Goal: Task Accomplishment & Management: Use online tool/utility

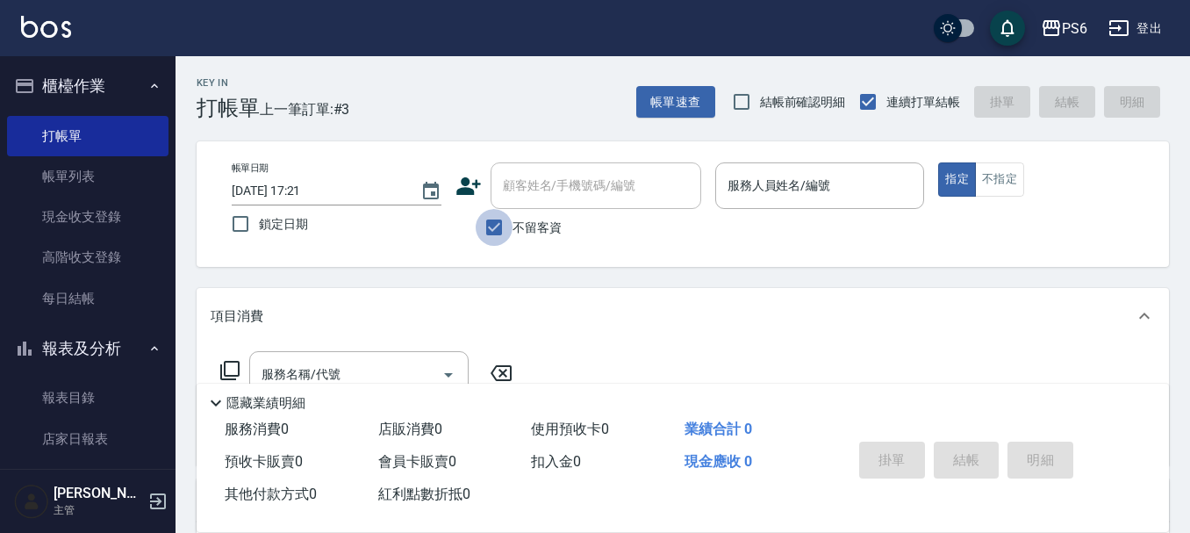
click at [500, 224] on input "不留客資" at bounding box center [494, 227] width 37 height 37
checkbox input "false"
click at [464, 195] on icon at bounding box center [469, 186] width 26 height 26
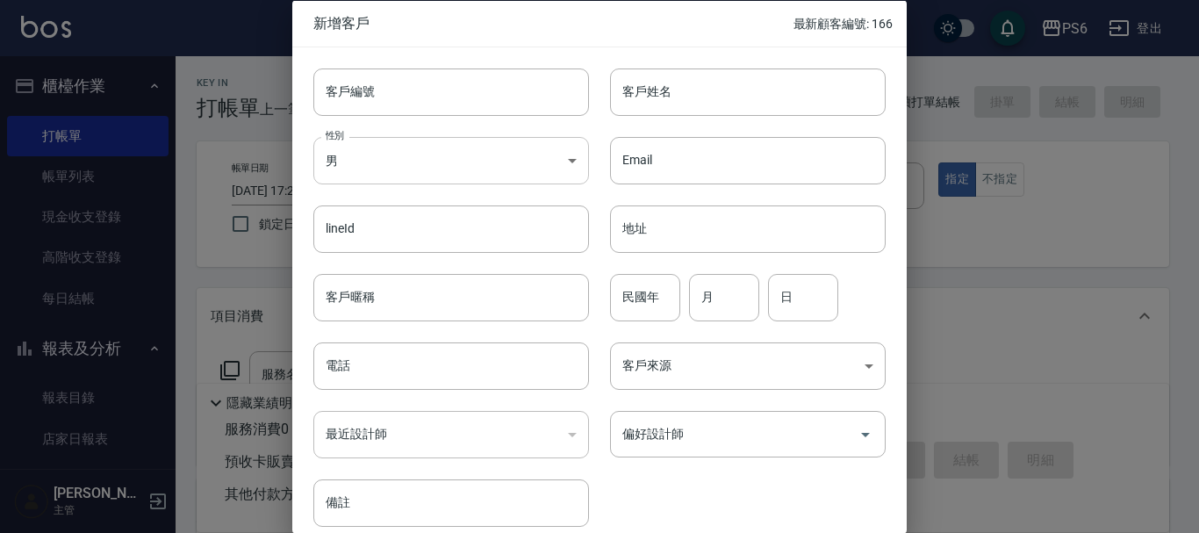
click at [405, 168] on body "PS6 登出 櫃檯作業 打帳單 帳單列表 現金收支登錄 高階收支登錄 每日結帳 報表及分析 報表目錄 店家日報表 互助日報表 互助排行榜 互助點數明細 設計師…" at bounding box center [599, 429] width 1199 height 858
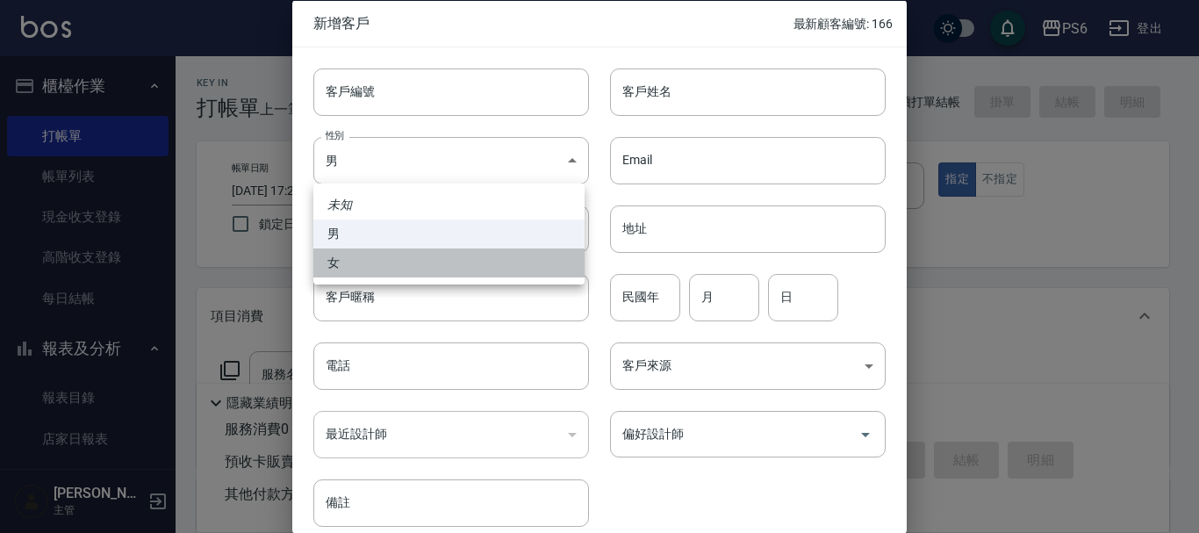
click at [377, 262] on li "女" at bounding box center [448, 262] width 271 height 29
type input "[DEMOGRAPHIC_DATA]"
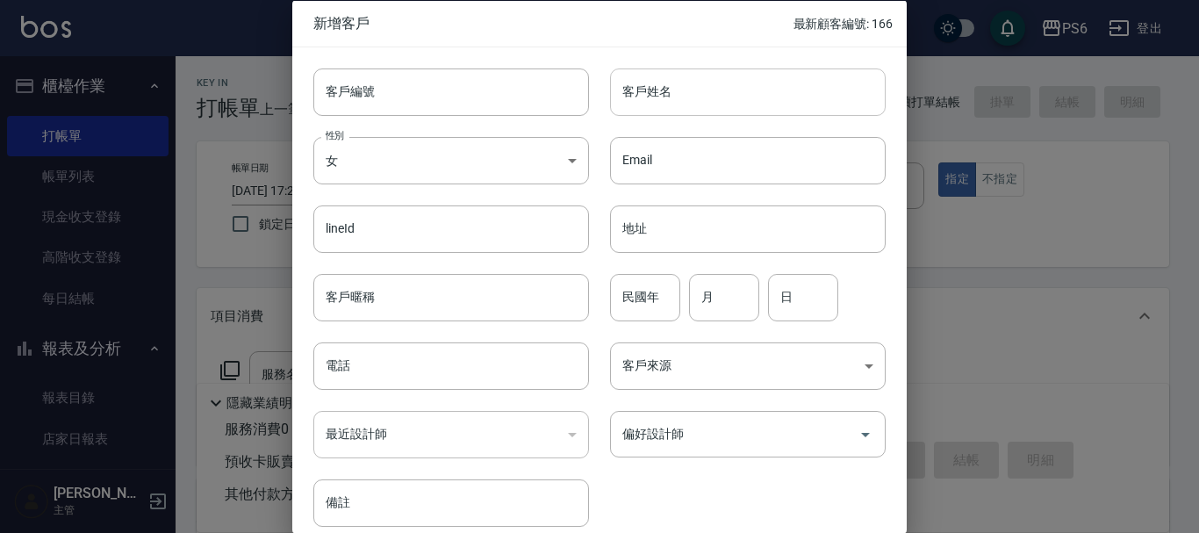
click at [688, 83] on input "客戶姓名" at bounding box center [748, 91] width 276 height 47
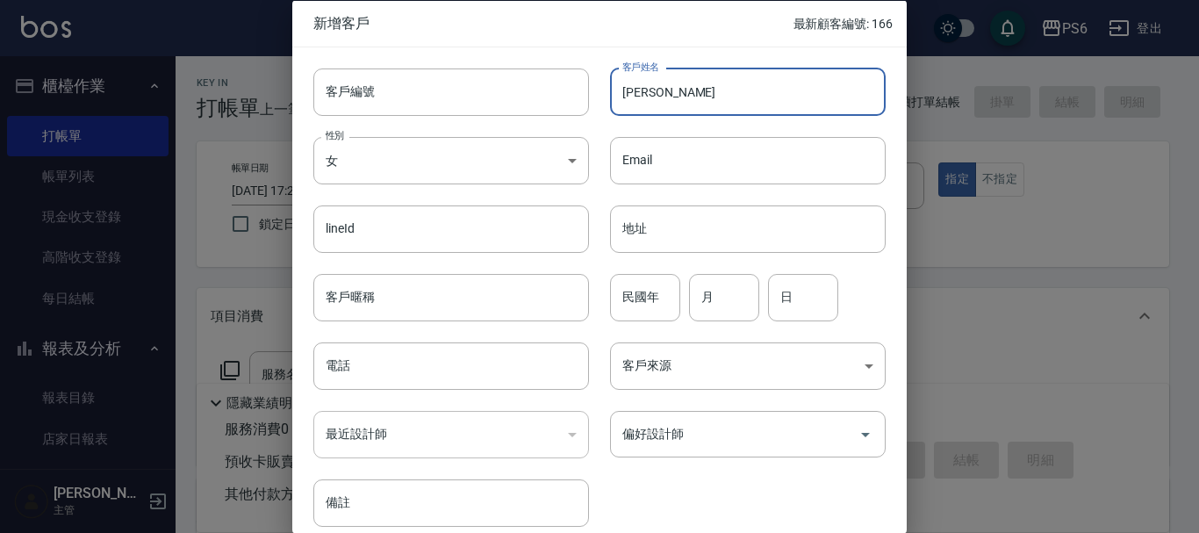
click at [676, 85] on input "[PERSON_NAME]" at bounding box center [748, 91] width 276 height 47
type input "[PERSON_NAME]"
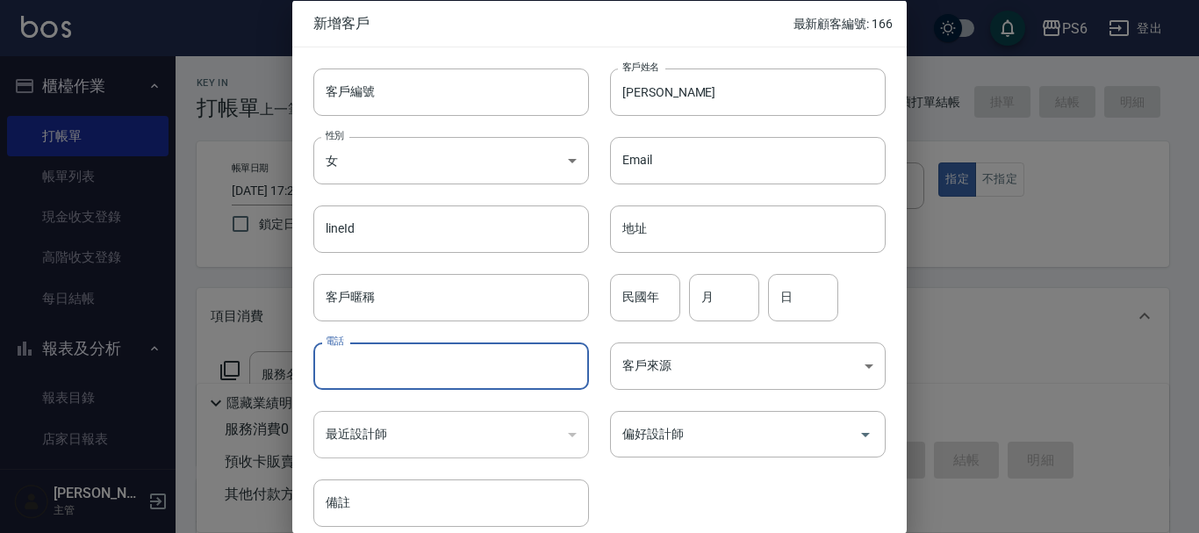
click at [483, 359] on input "電話" at bounding box center [451, 365] width 276 height 47
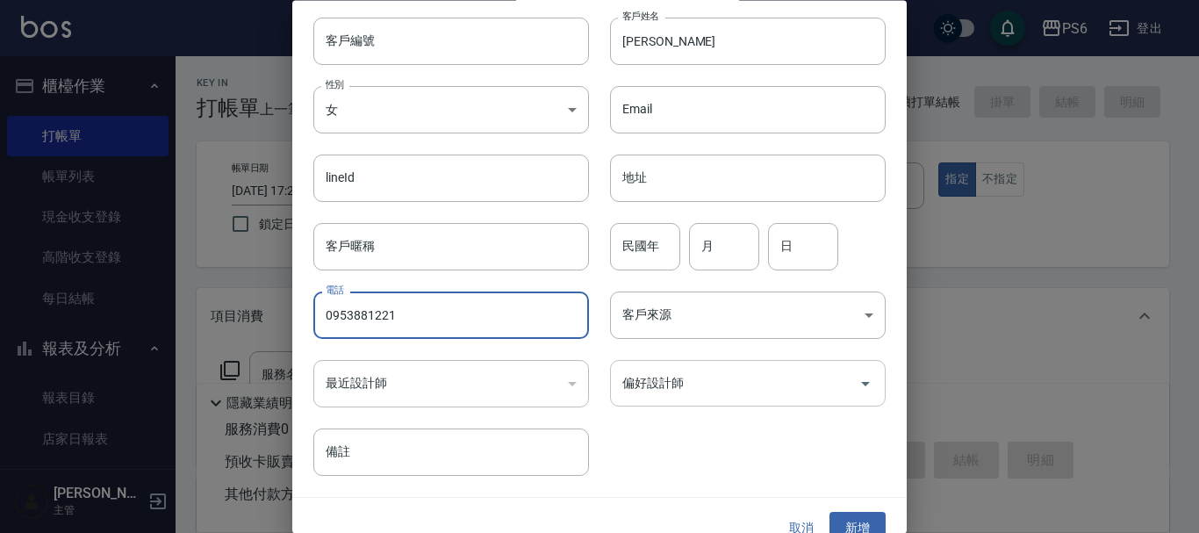
scroll to position [75, 0]
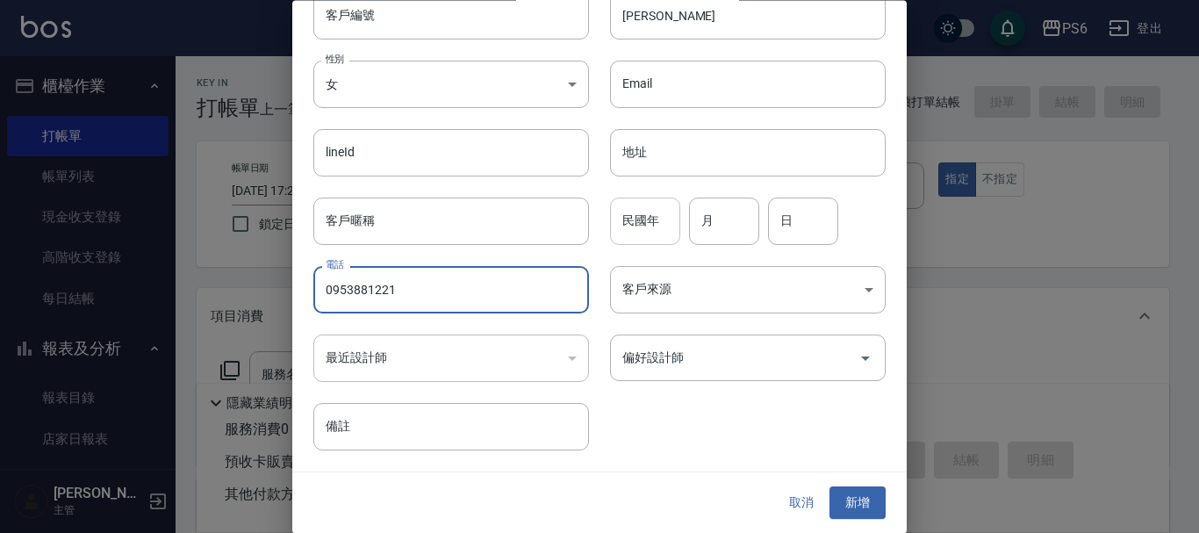
type input "0953881221"
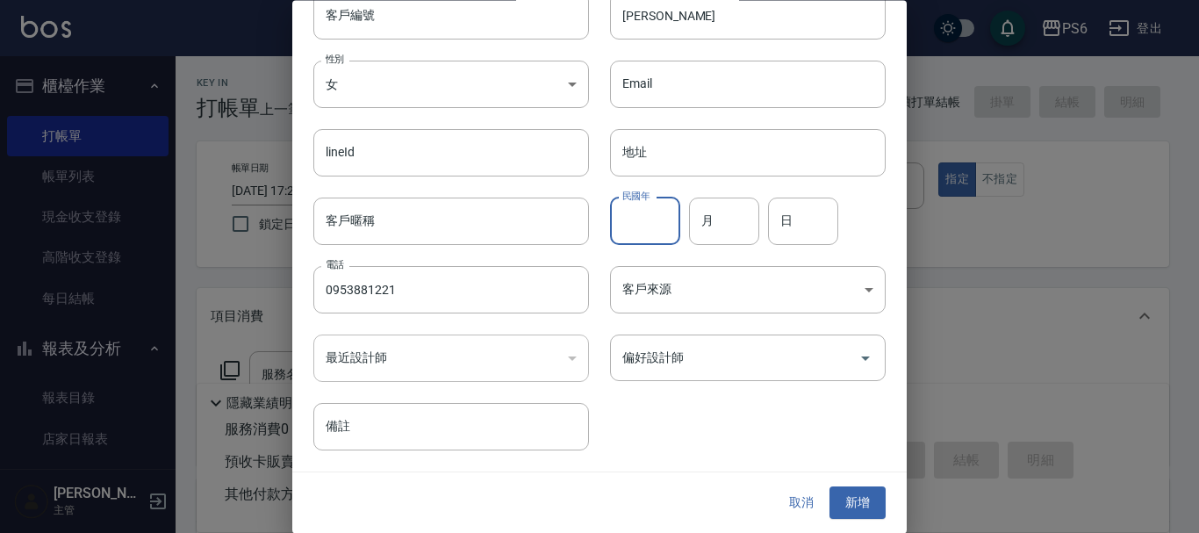
click at [637, 236] on input "民國年" at bounding box center [645, 220] width 70 height 47
type input "66"
type input "12"
type input "21"
click at [837, 504] on button "新增" at bounding box center [857, 503] width 56 height 32
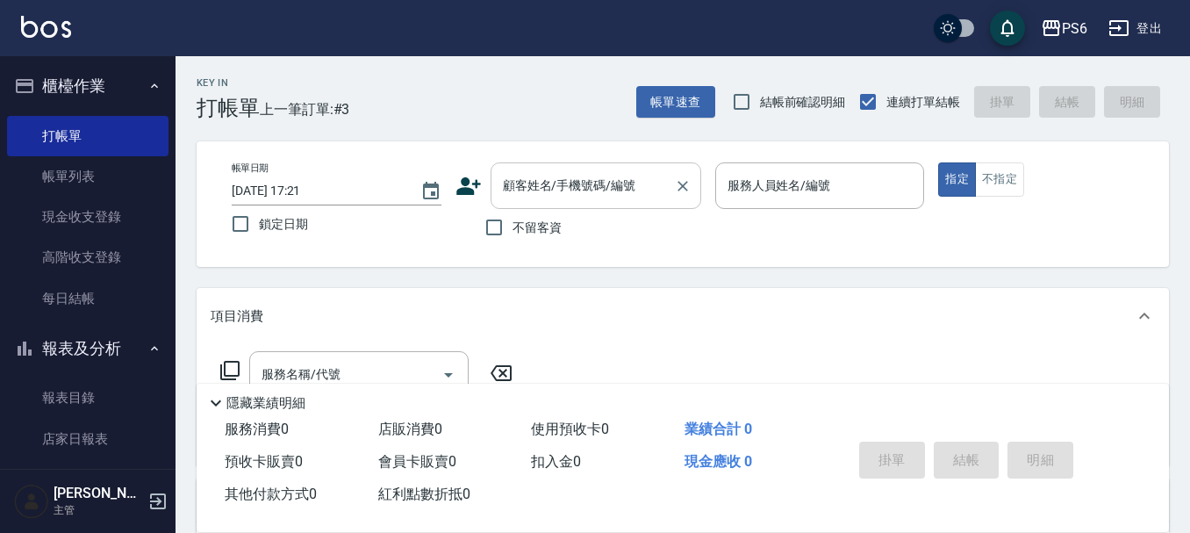
click at [536, 173] on div "顧客姓名/手機號碼/編號" at bounding box center [596, 185] width 211 height 47
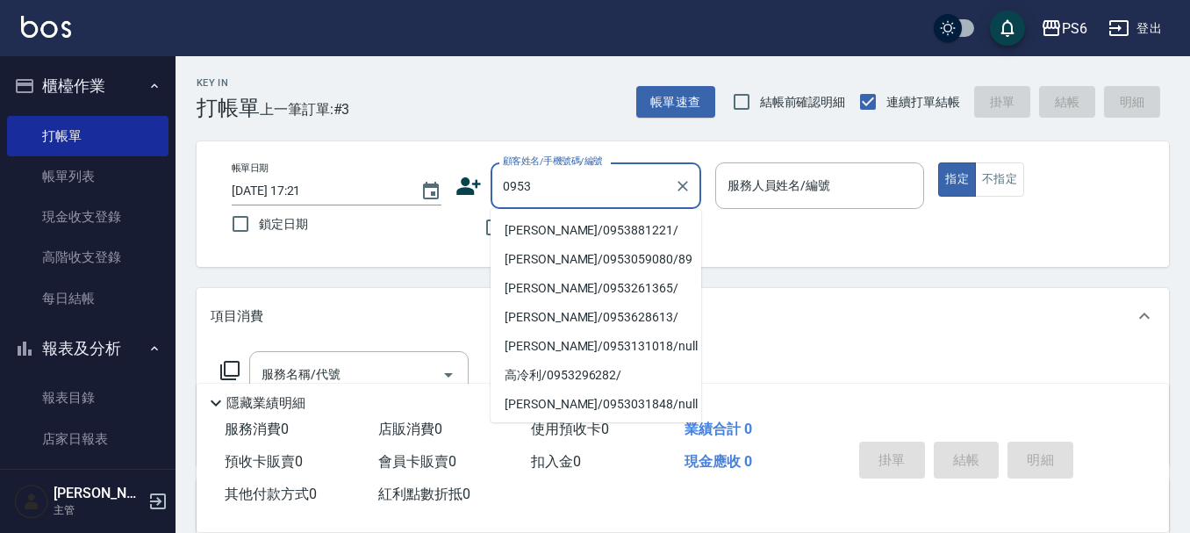
click at [591, 232] on li "[PERSON_NAME]/0953881221/" at bounding box center [596, 230] width 211 height 29
type input "[PERSON_NAME]/0953881221/"
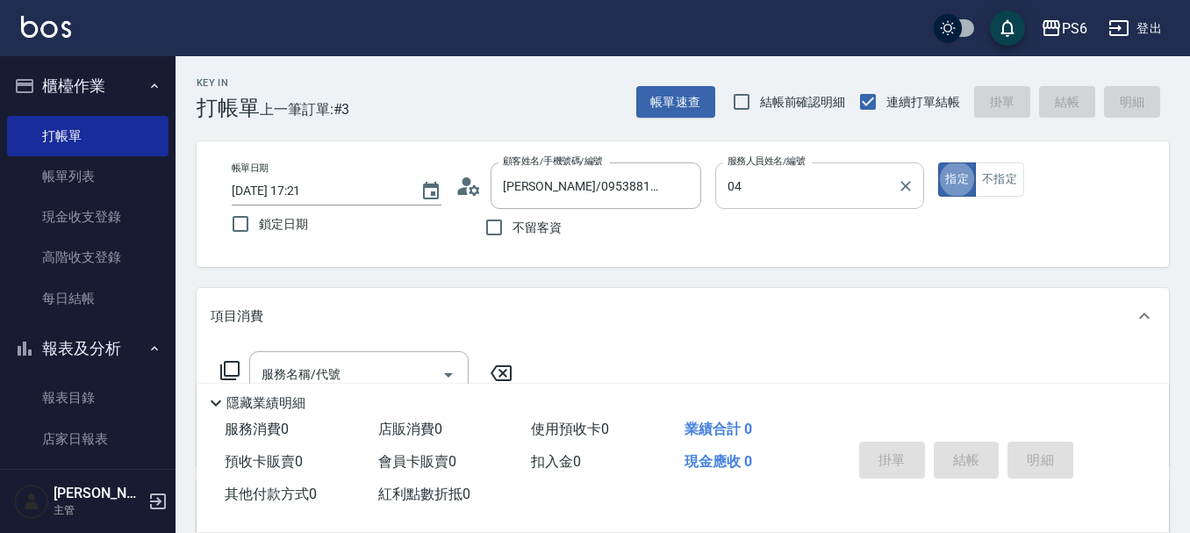
type input "[PERSON_NAME]-04"
type button "true"
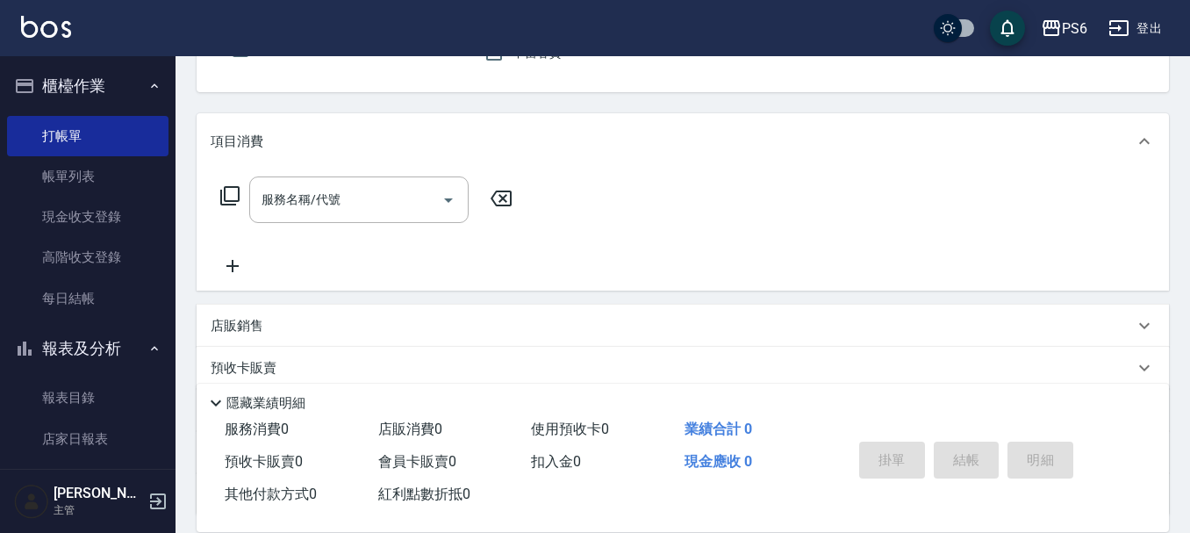
scroll to position [176, 0]
click at [228, 190] on icon at bounding box center [229, 194] width 21 height 21
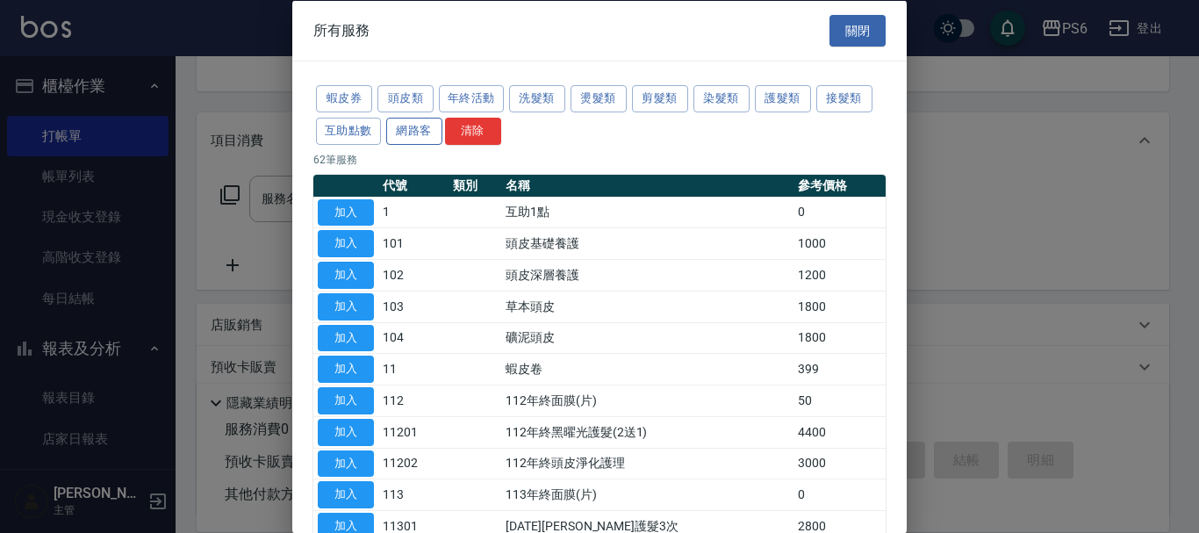
click at [420, 128] on button "網路客" at bounding box center [414, 130] width 56 height 27
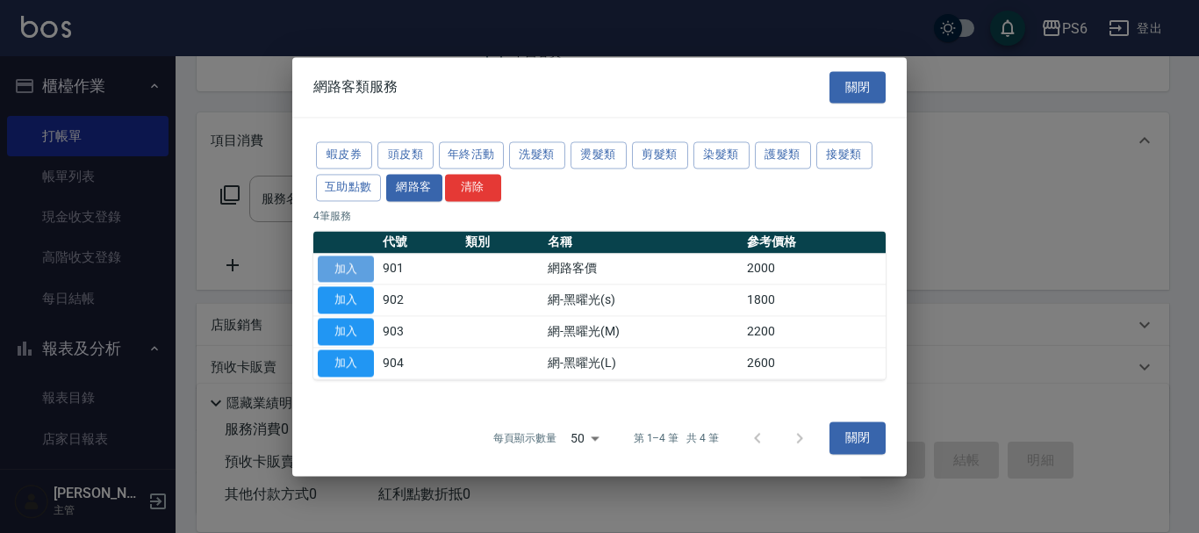
click at [342, 271] on button "加入" at bounding box center [346, 268] width 56 height 27
type input "網路客價(901)"
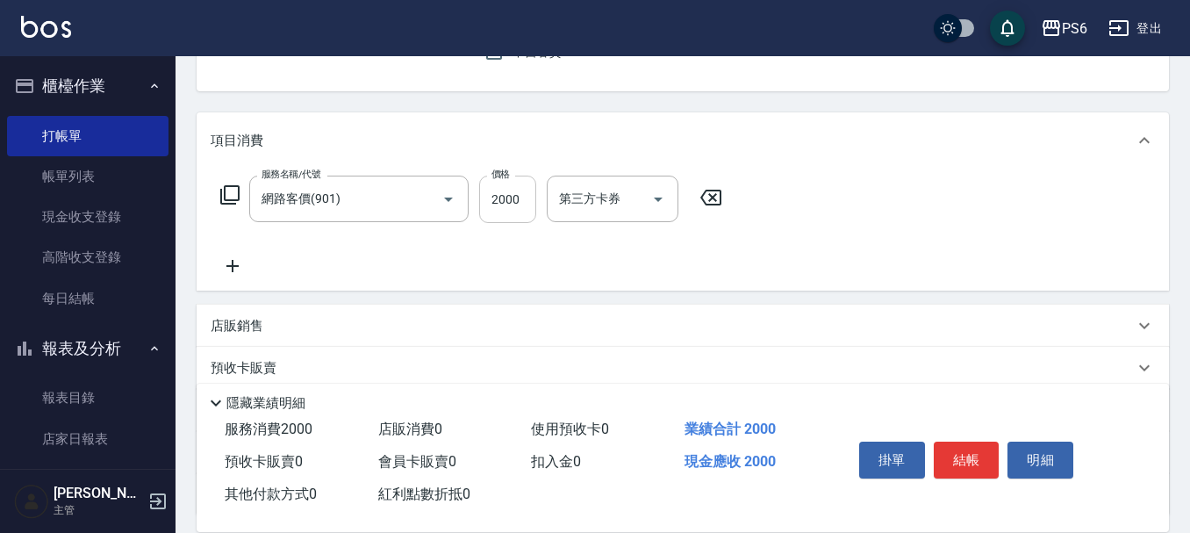
click at [502, 204] on input "2000" at bounding box center [507, 199] width 57 height 47
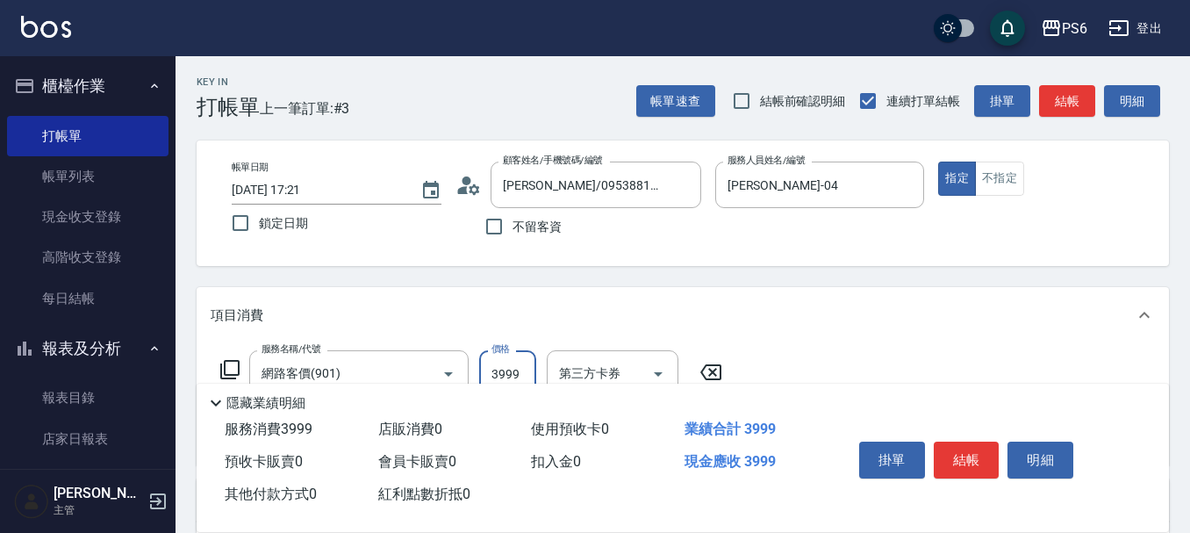
scroll to position [0, 0]
type input "3999"
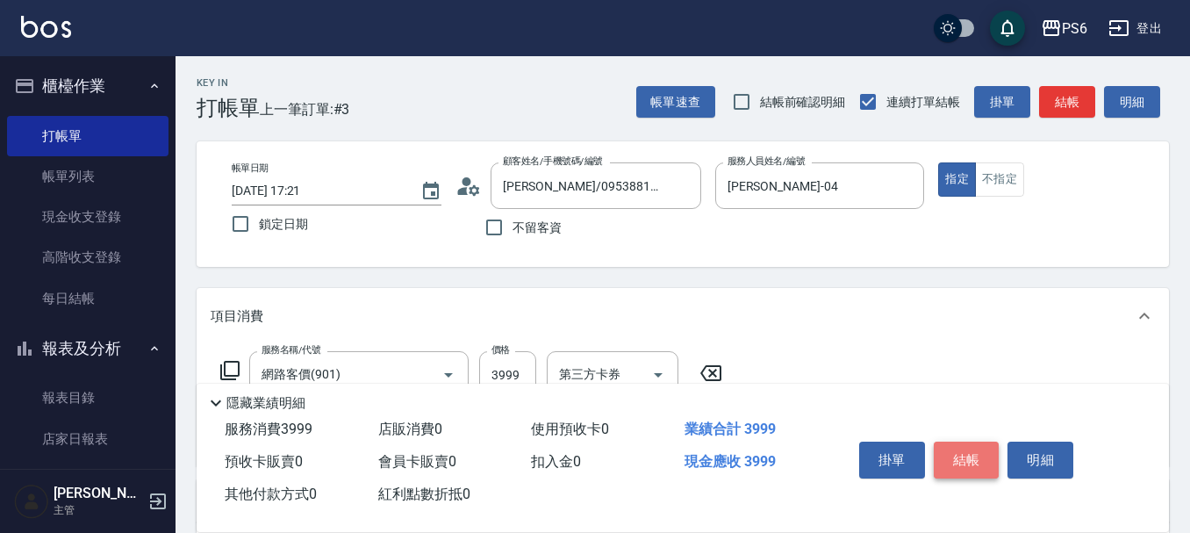
click at [985, 454] on button "結帳" at bounding box center [967, 459] width 66 height 37
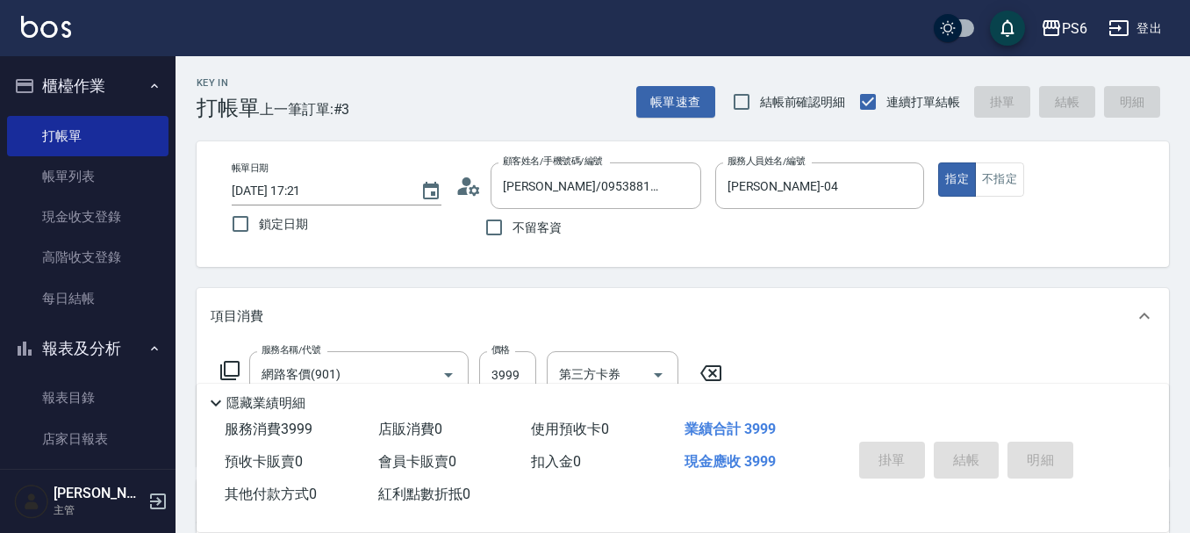
type input "[DATE] 18:31"
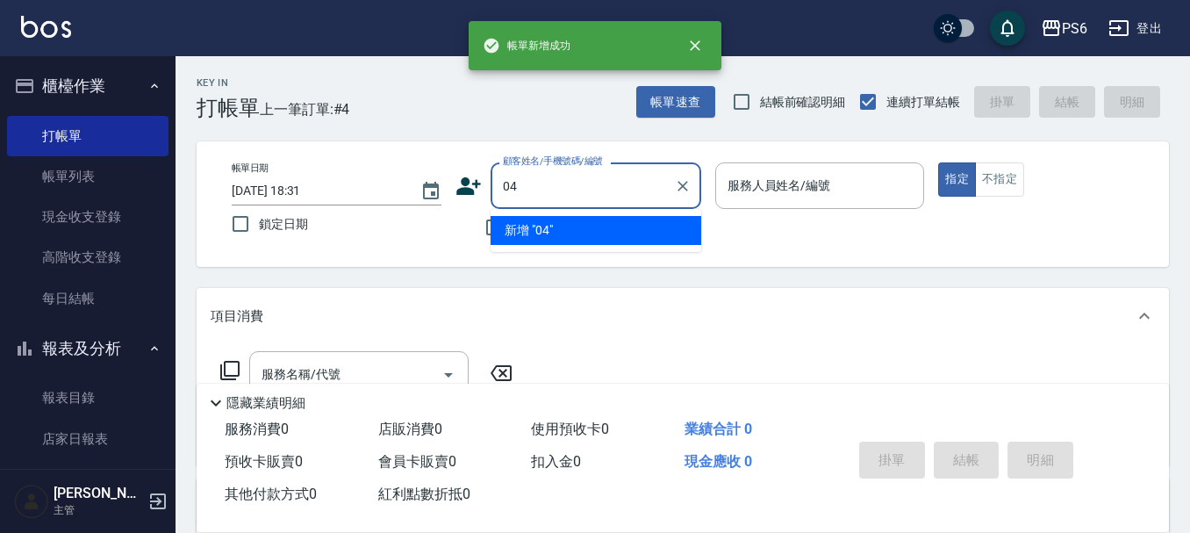
type input "04"
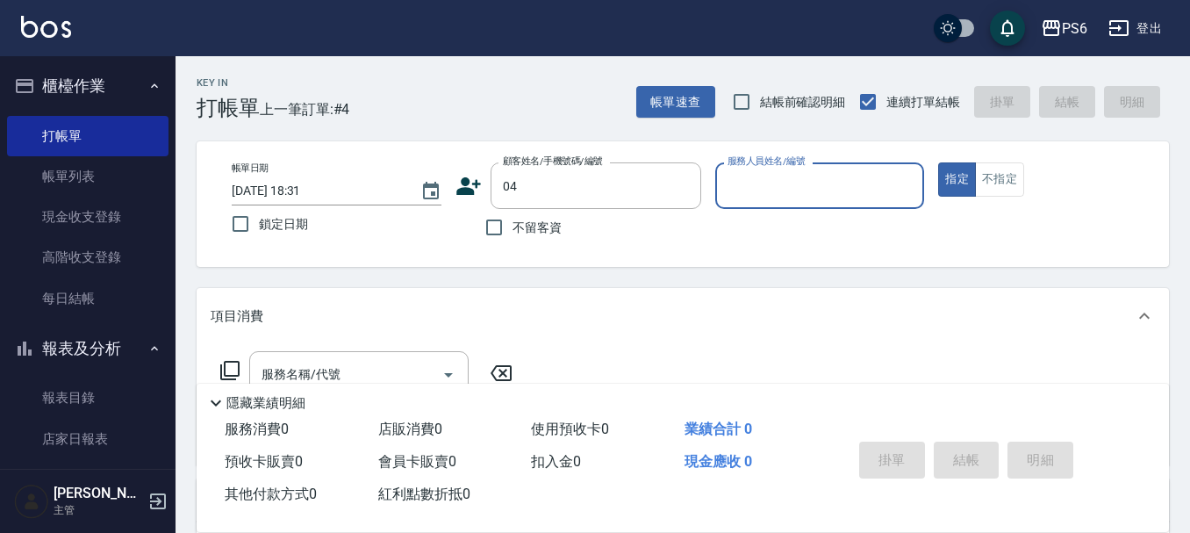
drag, startPoint x: 689, startPoint y: 183, endPoint x: 487, endPoint y: 247, distance: 211.8
click at [688, 183] on icon "Clear" at bounding box center [683, 186] width 18 height 18
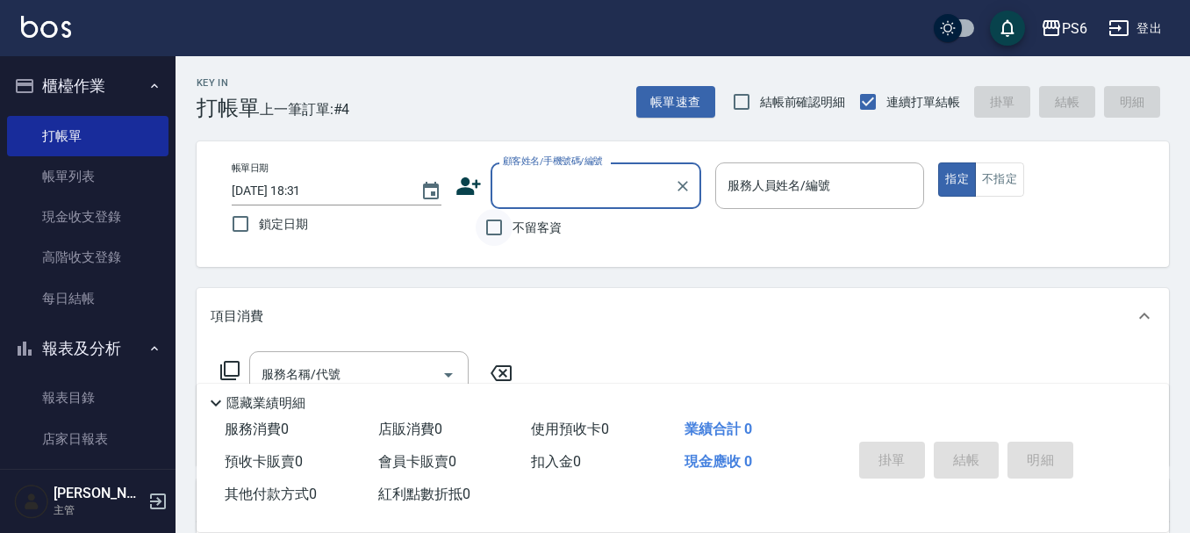
click at [490, 231] on input "不留客資" at bounding box center [494, 227] width 37 height 37
checkbox input "true"
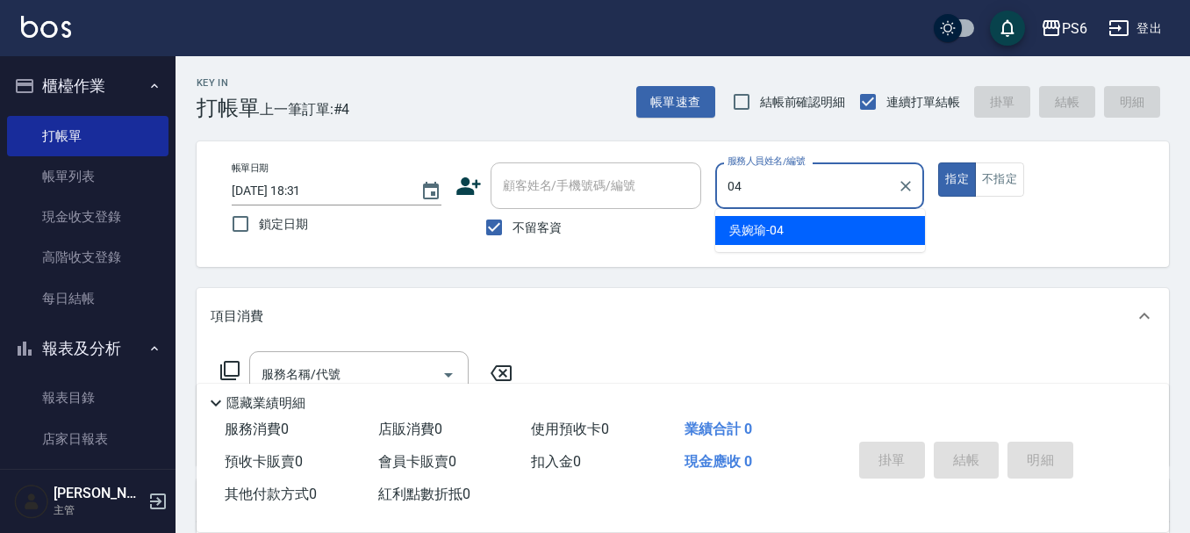
type input "[PERSON_NAME]-04"
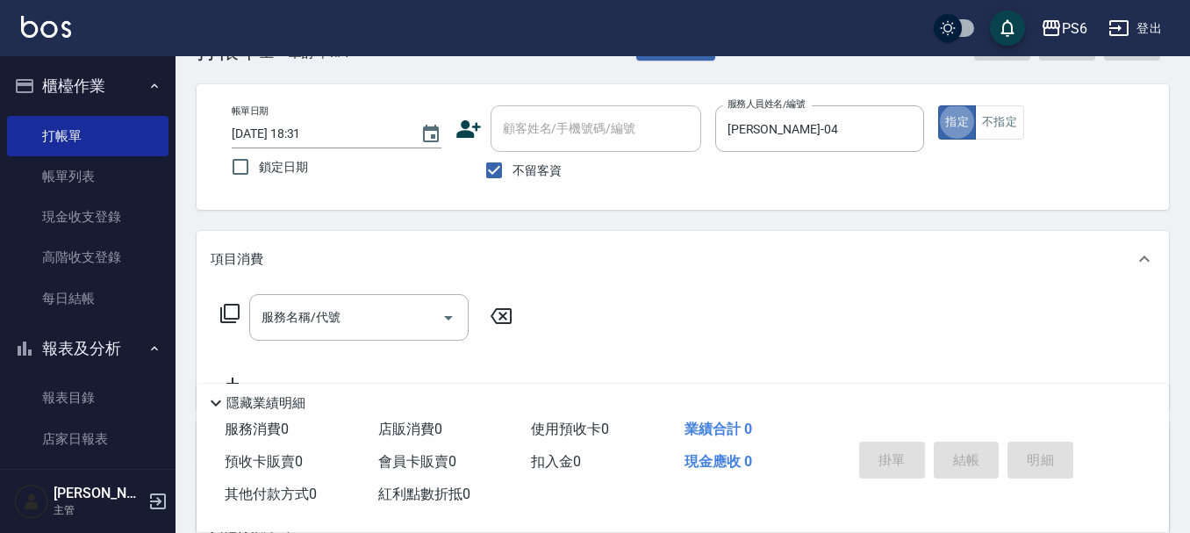
scroll to position [88, 0]
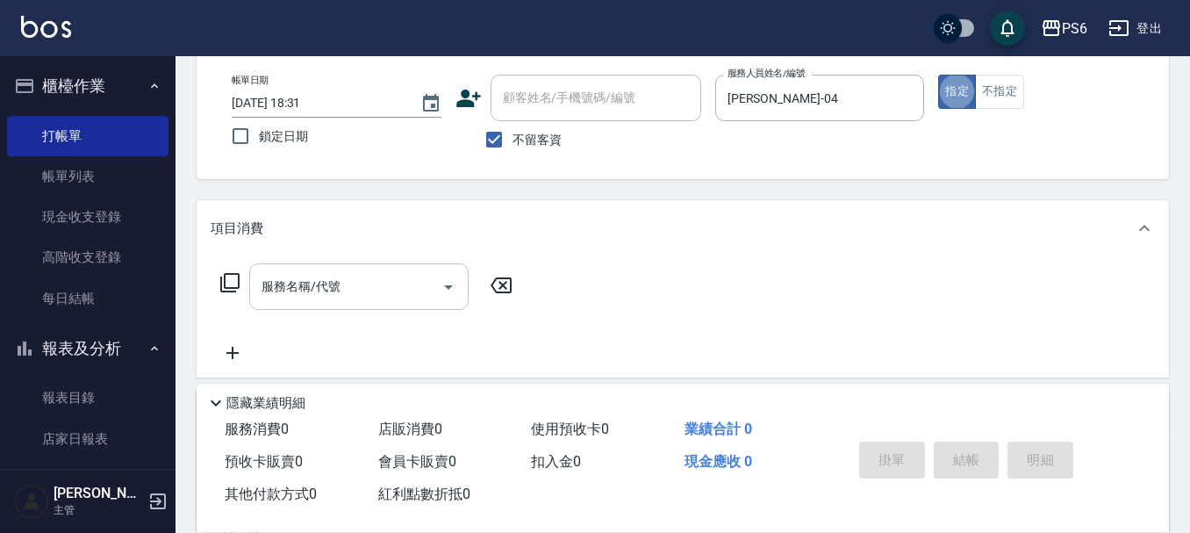
click at [315, 287] on div "服務名稱/代號 服務名稱/代號" at bounding box center [358, 286] width 219 height 47
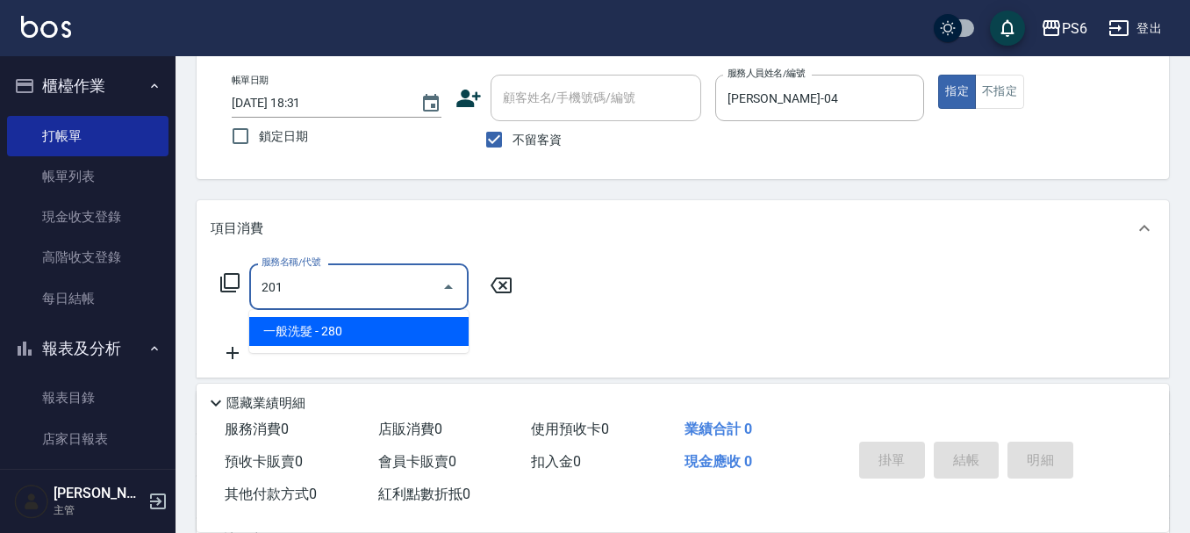
type input "一般洗髮(201)"
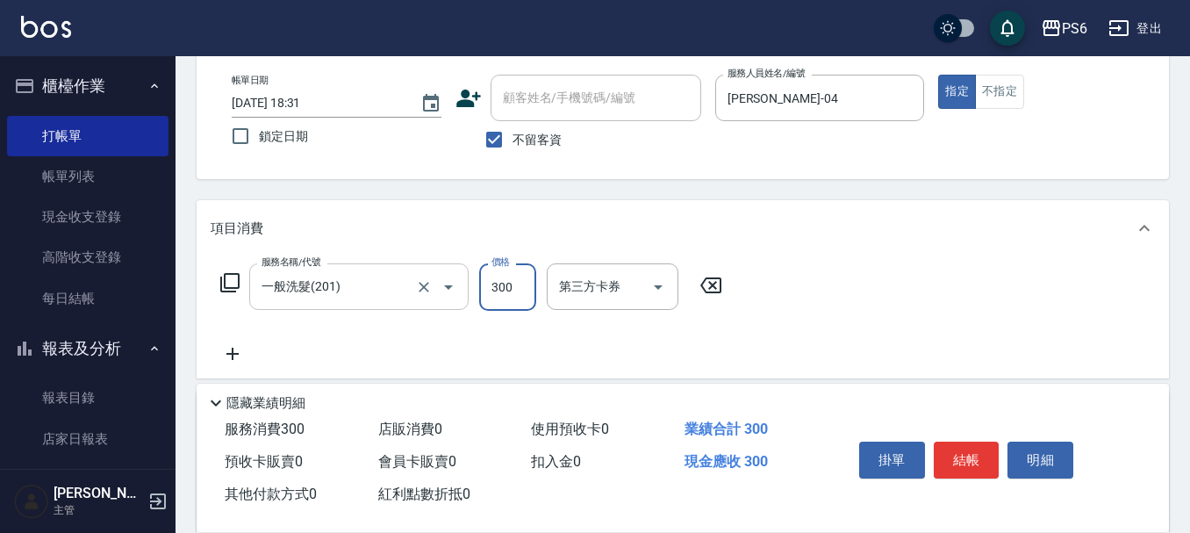
type input "300"
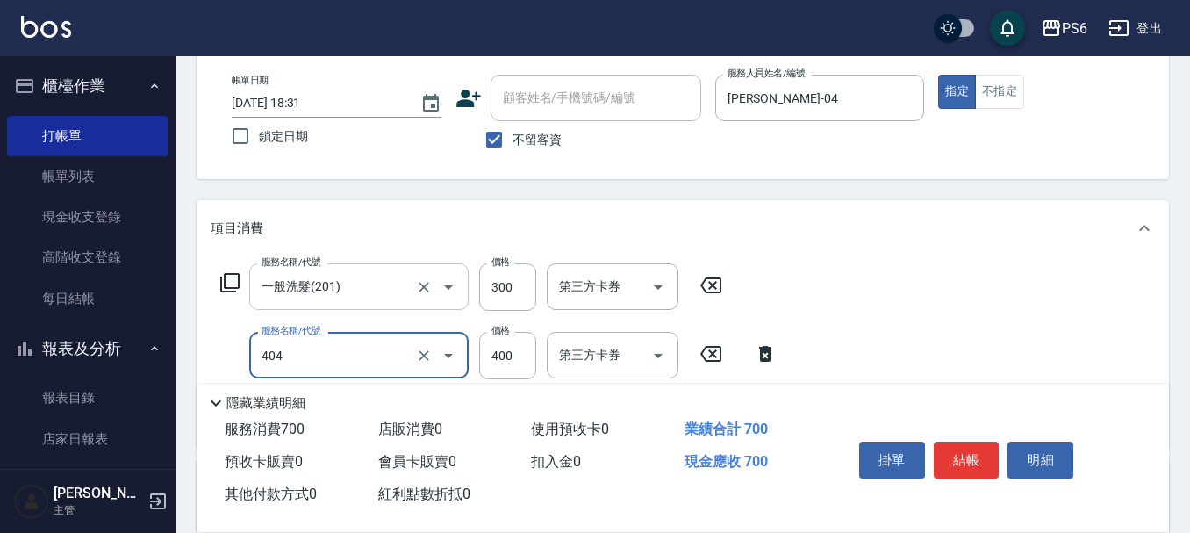
type input "B級剪髮(404)"
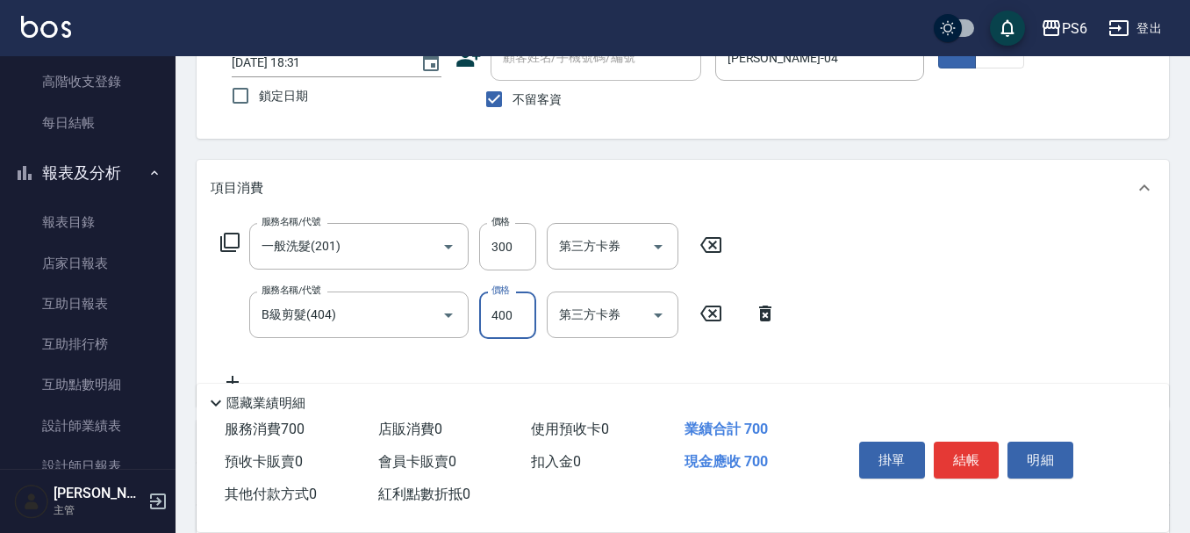
scroll to position [176, 0]
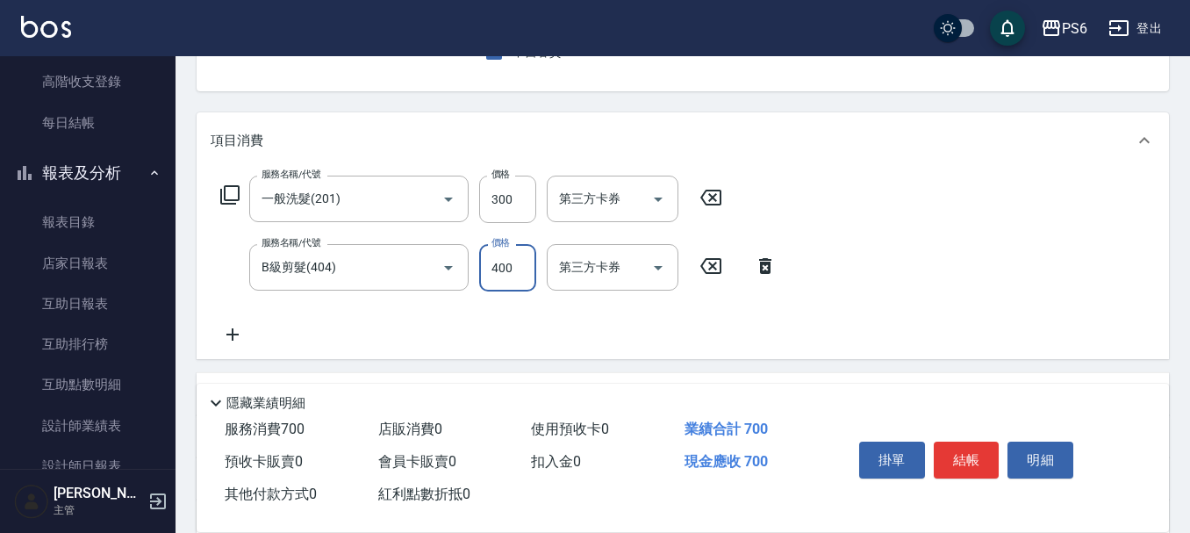
click at [235, 330] on icon at bounding box center [233, 334] width 44 height 21
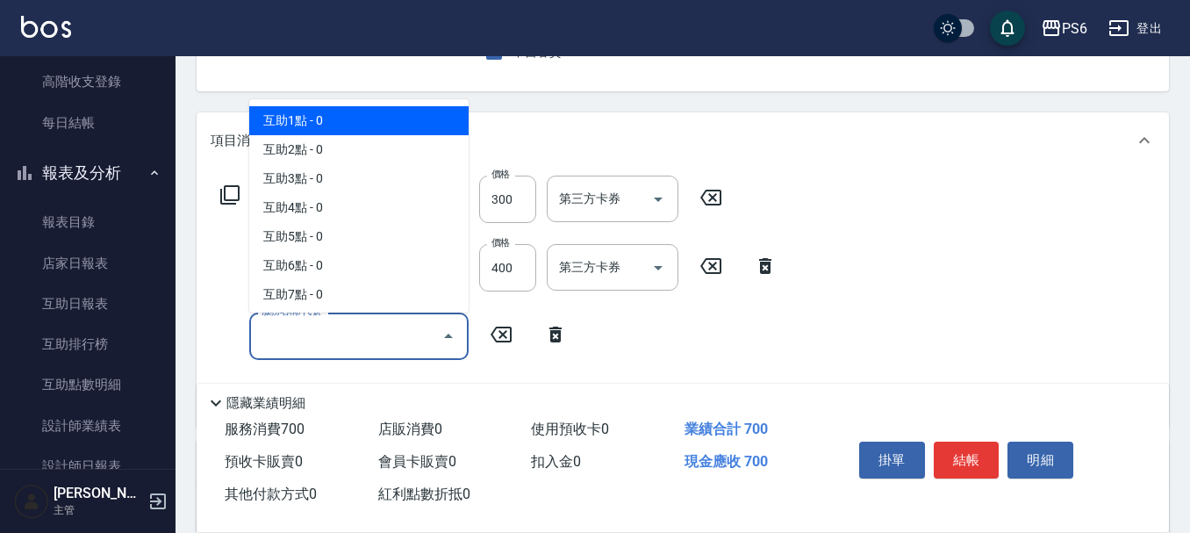
click at [305, 333] on input "服務名稱/代號" at bounding box center [345, 335] width 177 height 31
click at [356, 120] on span "互助1點 - 0" at bounding box center [358, 120] width 219 height 29
type input "互助1點(1)"
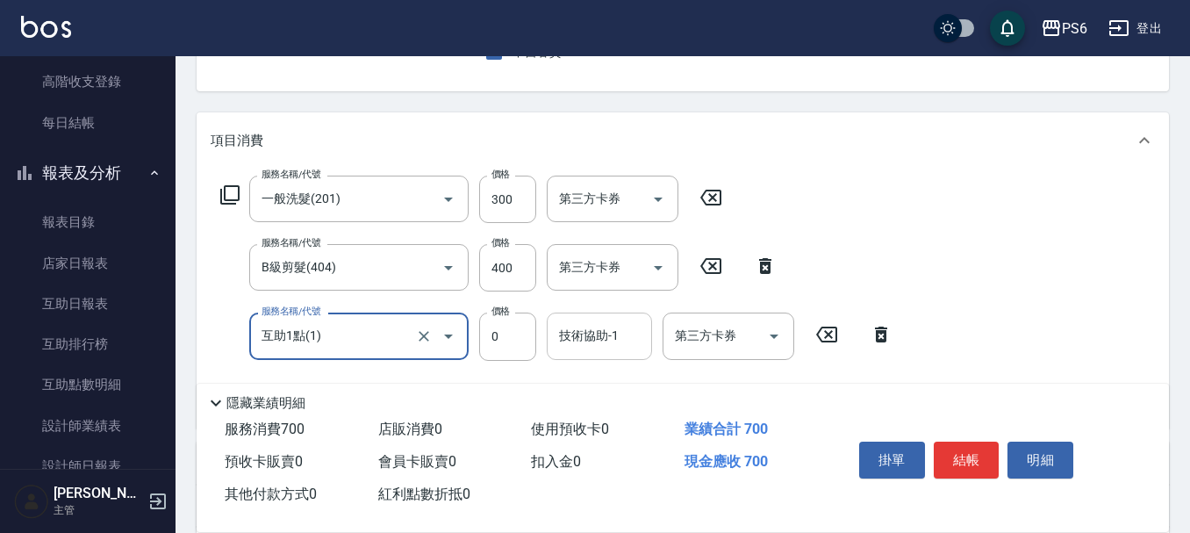
drag, startPoint x: 609, startPoint y: 342, endPoint x: 609, endPoint y: 332, distance: 10.5
click at [609, 340] on input "技術協助-1" at bounding box center [600, 335] width 90 height 31
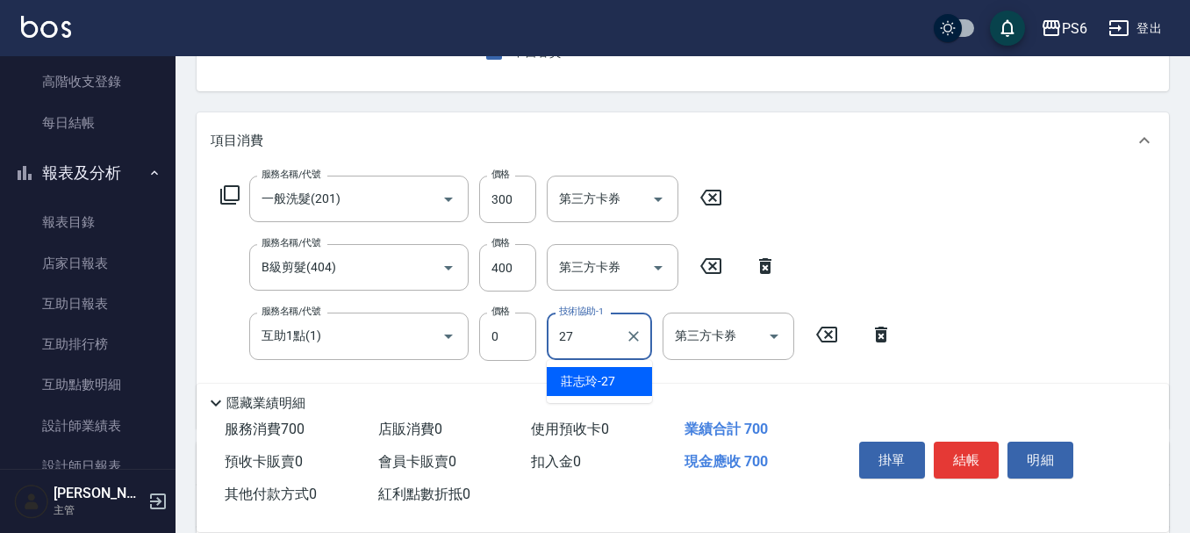
type input "[PERSON_NAME]-27"
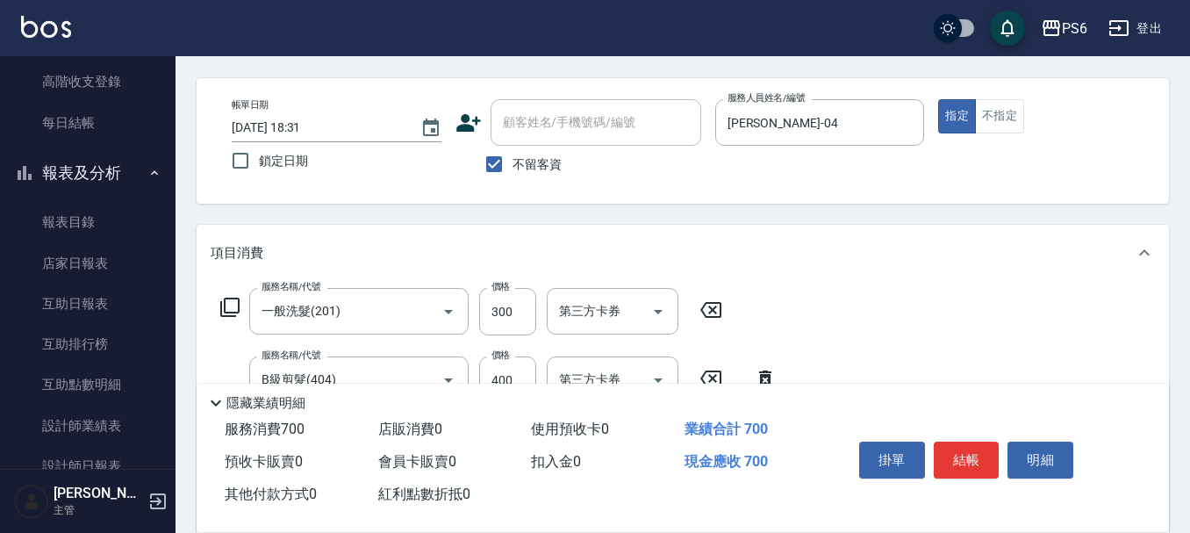
scroll to position [0, 0]
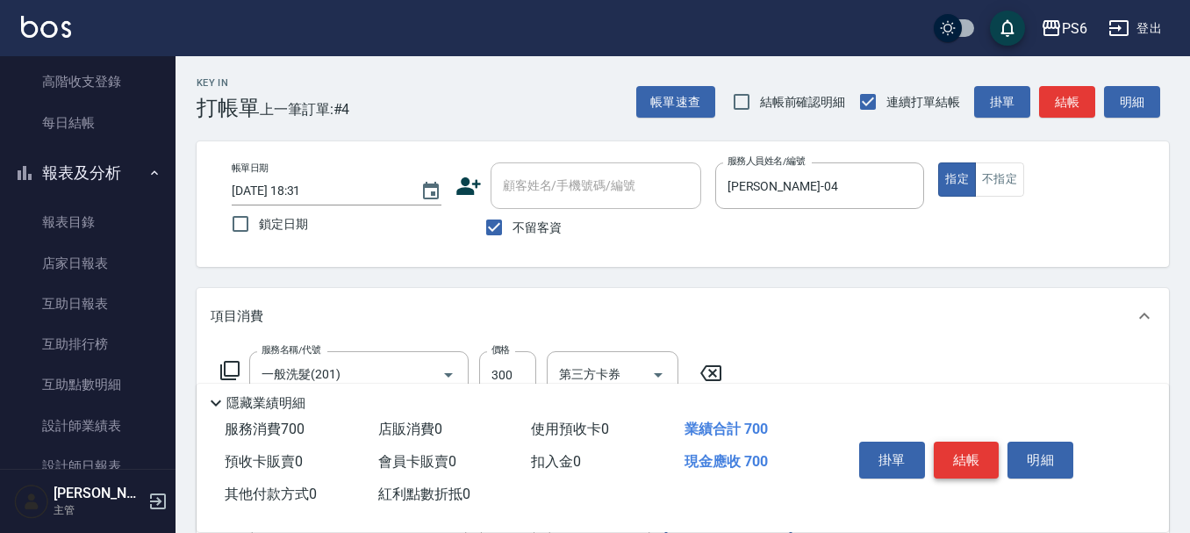
click at [973, 460] on button "結帳" at bounding box center [967, 459] width 66 height 37
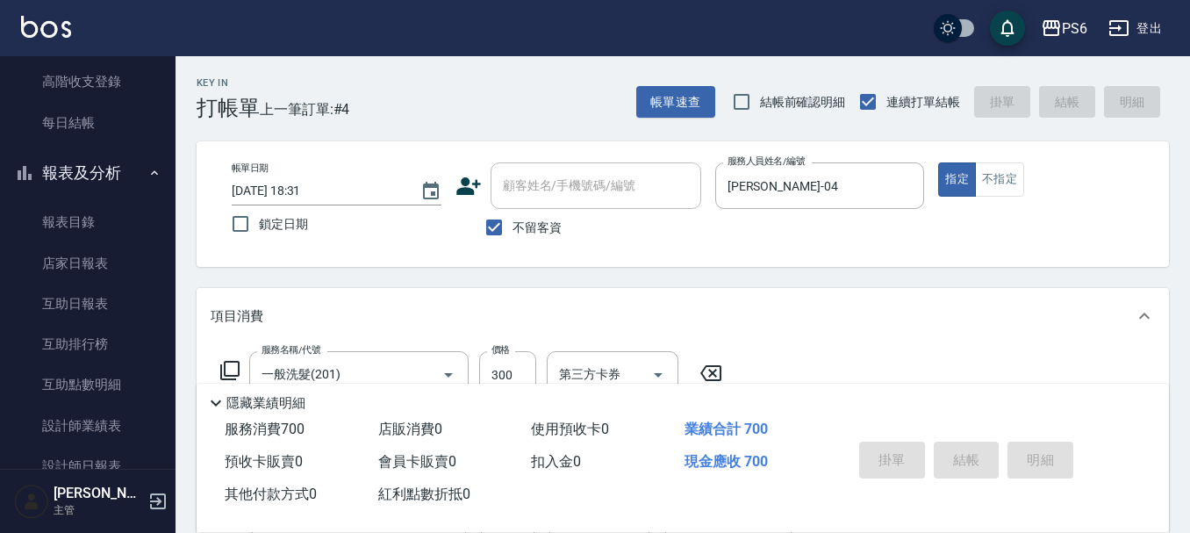
type input "[DATE] 18:32"
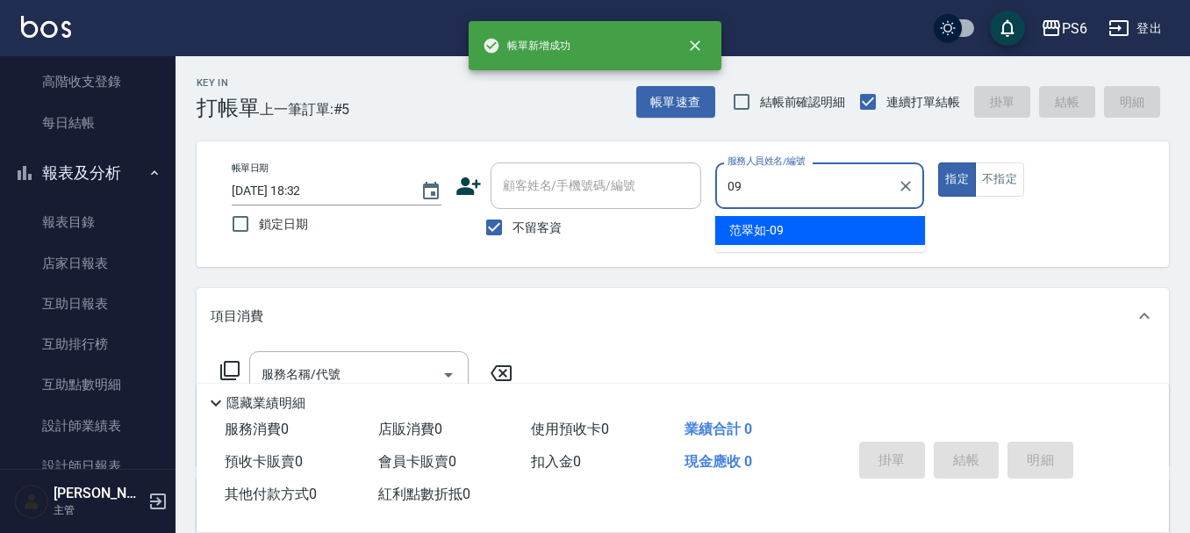
type input "[PERSON_NAME]-09"
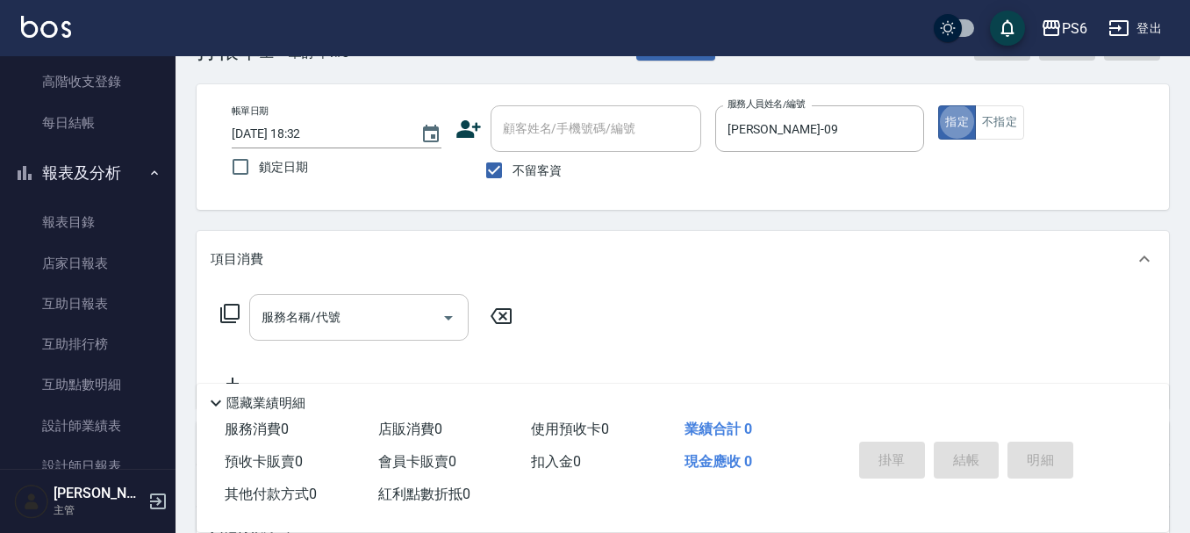
scroll to position [88, 0]
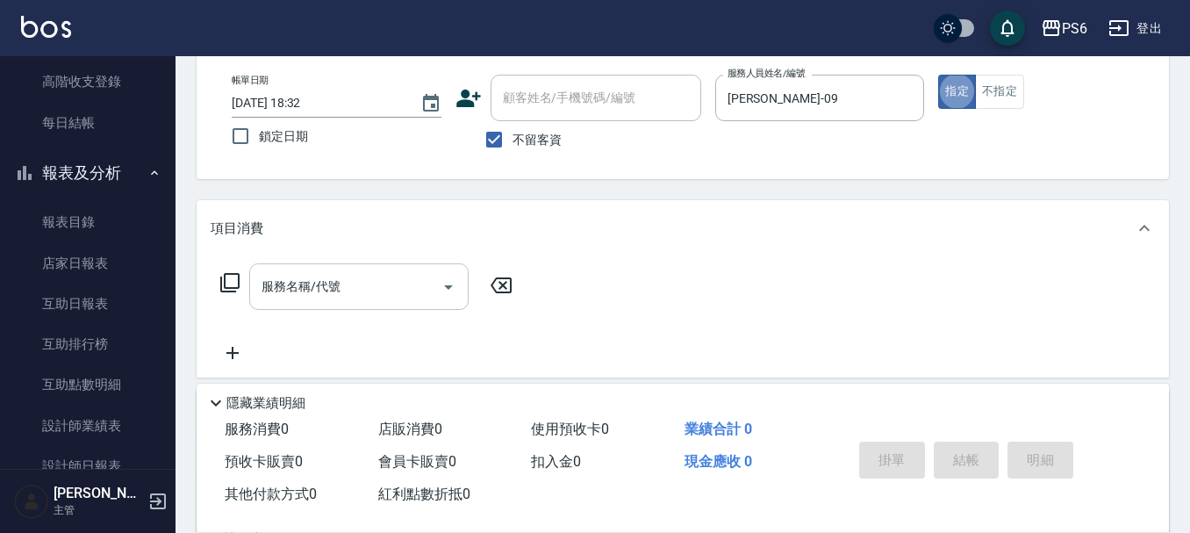
click at [335, 293] on div "服務名稱/代號 服務名稱/代號" at bounding box center [358, 286] width 219 height 47
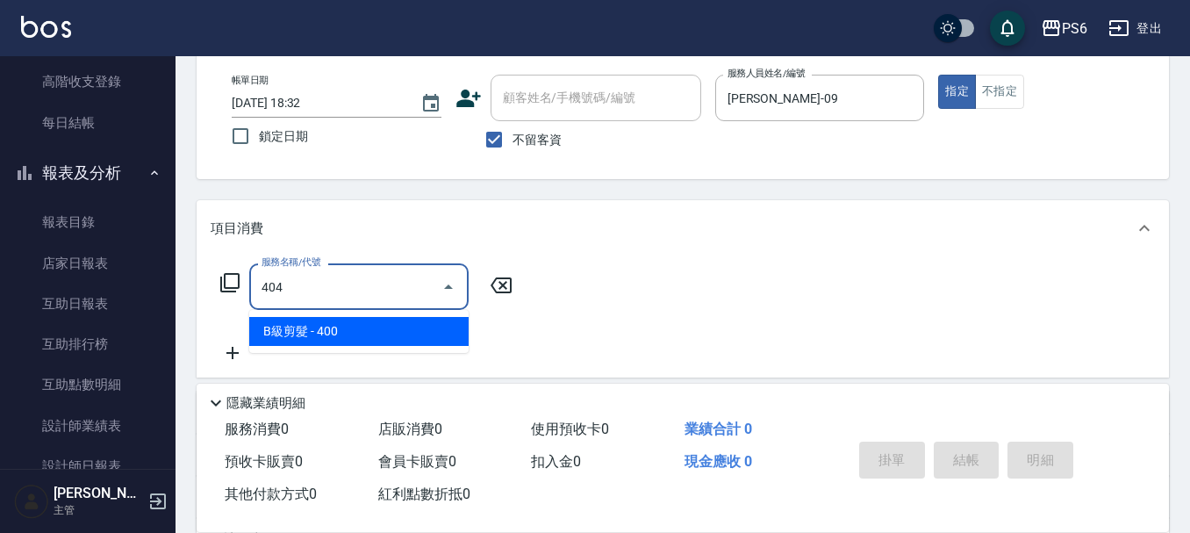
type input "B級剪髮(404)"
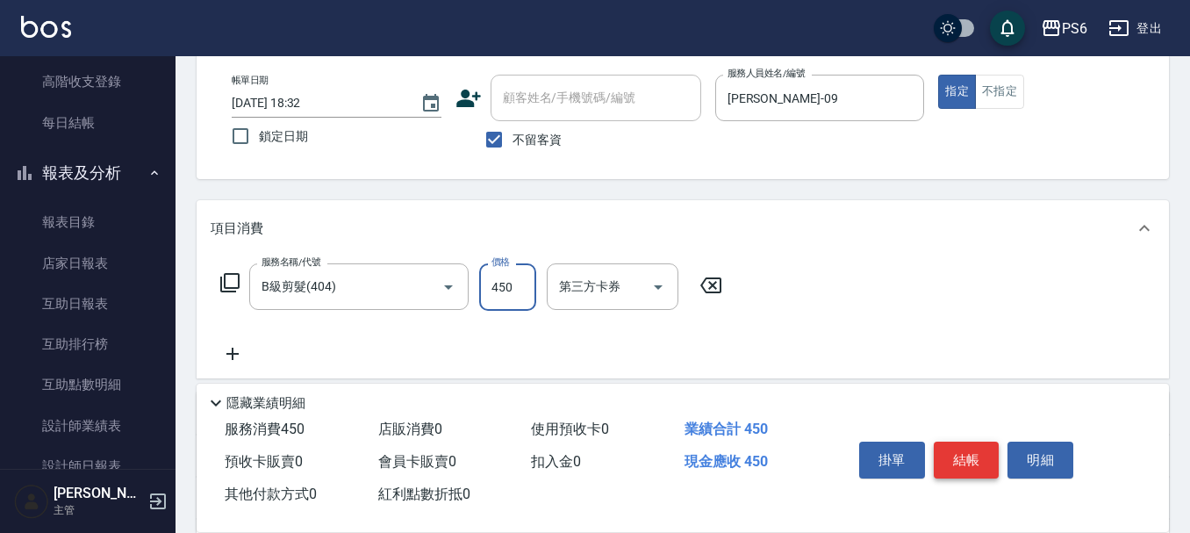
type input "450"
click at [969, 451] on button "結帳" at bounding box center [967, 459] width 66 height 37
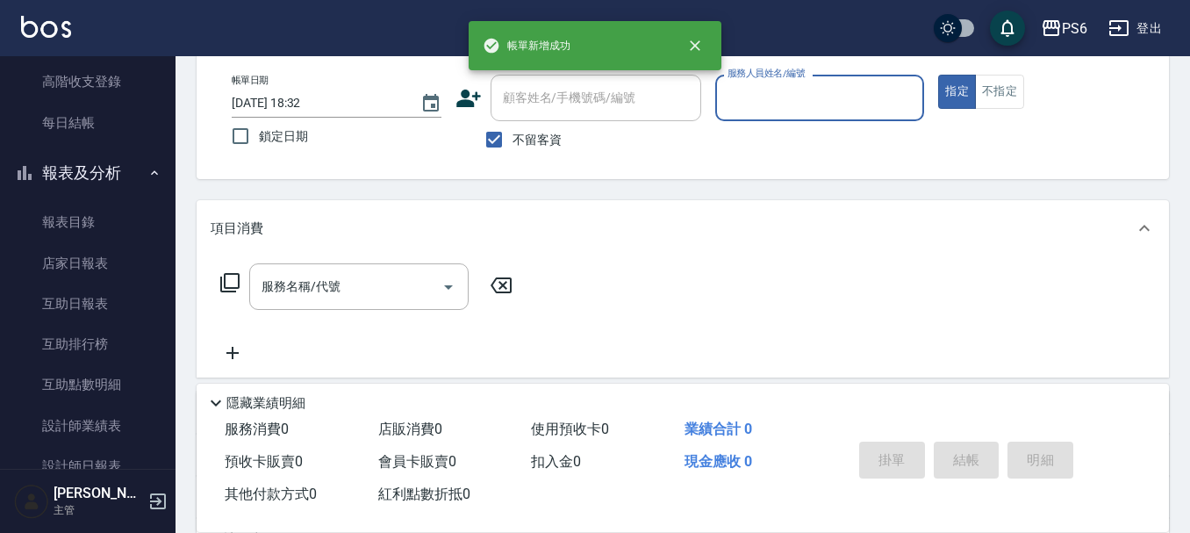
scroll to position [0, 0]
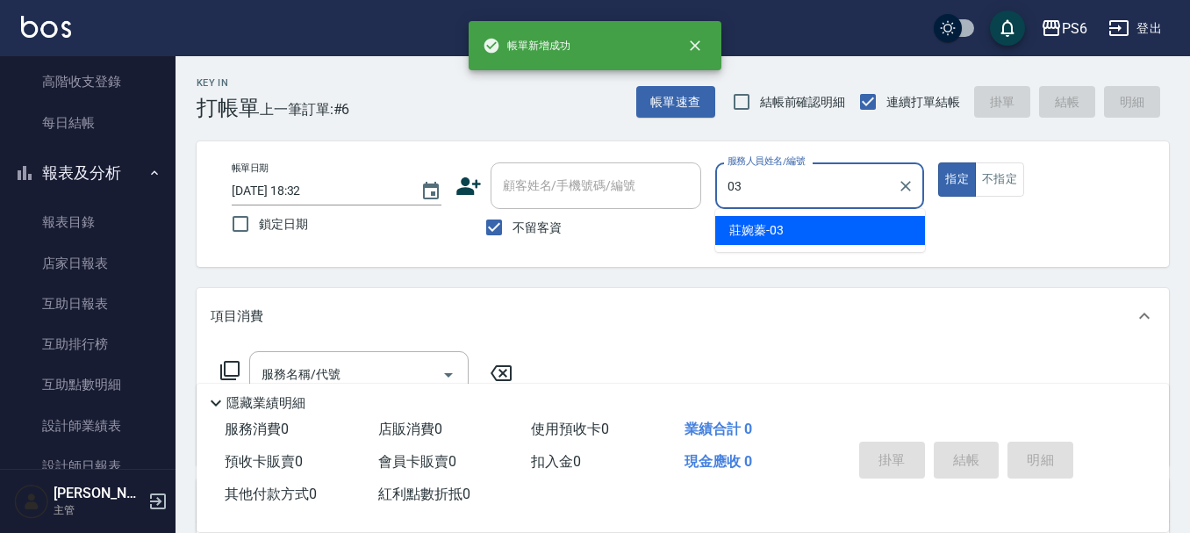
type input "莊婉蓁-03"
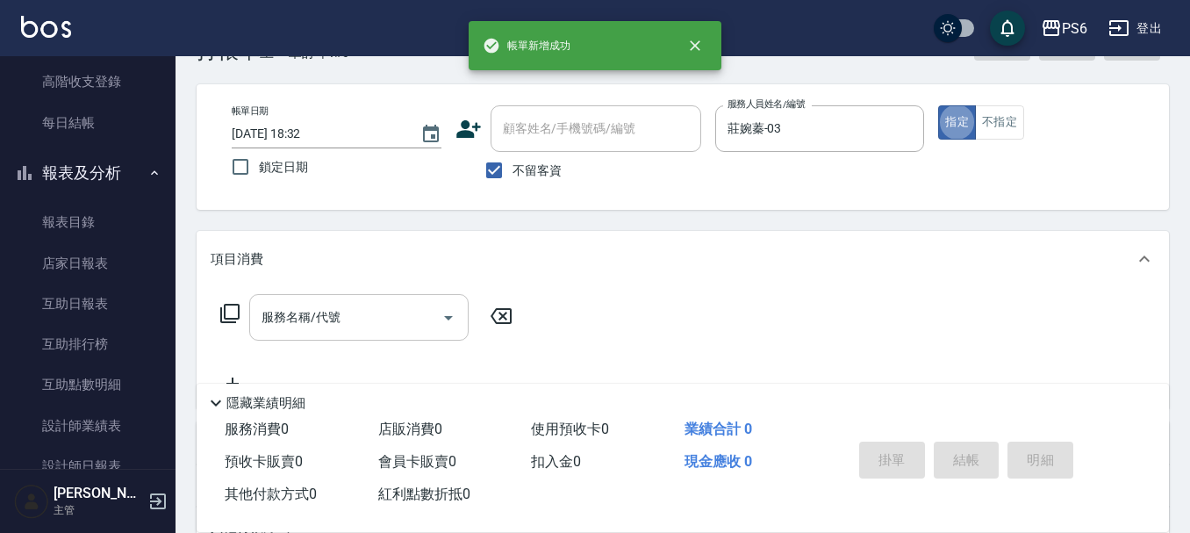
scroll to position [88, 0]
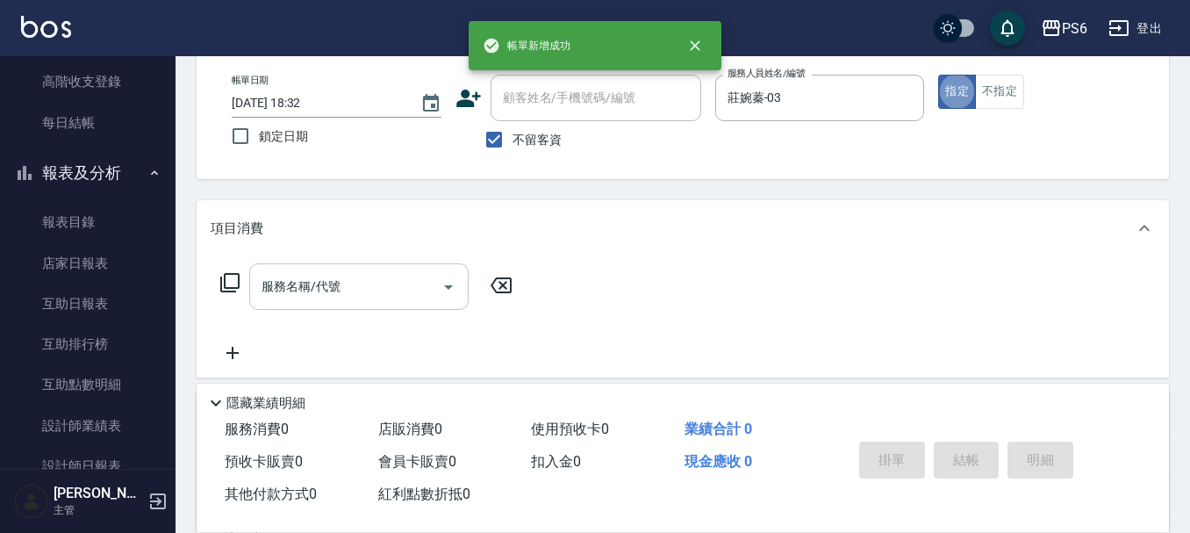
click at [392, 291] on input "服務名稱/代號" at bounding box center [345, 286] width 177 height 31
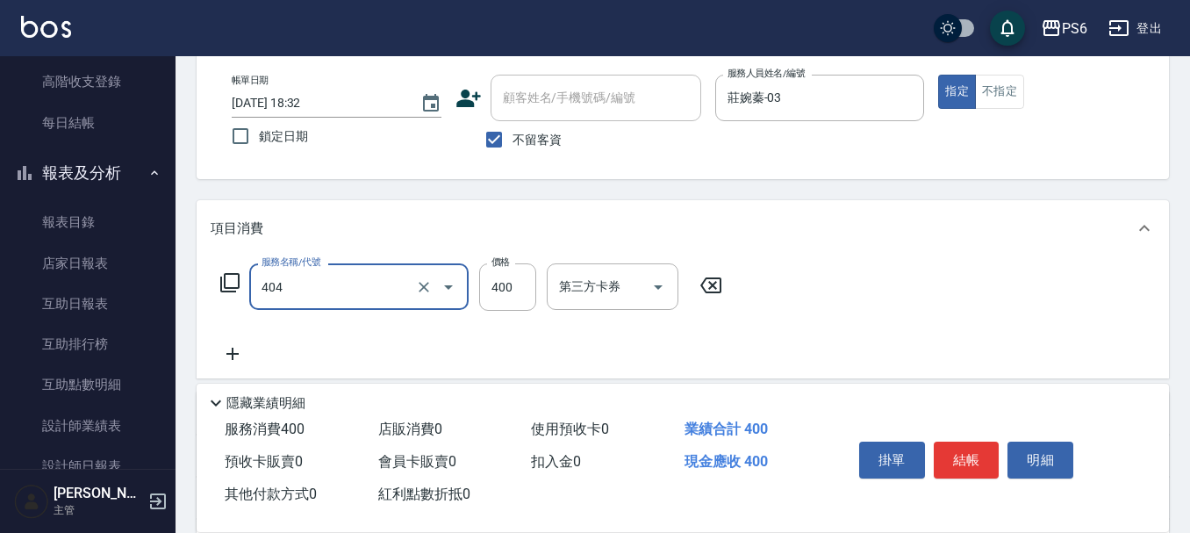
type input "B級剪髮(404)"
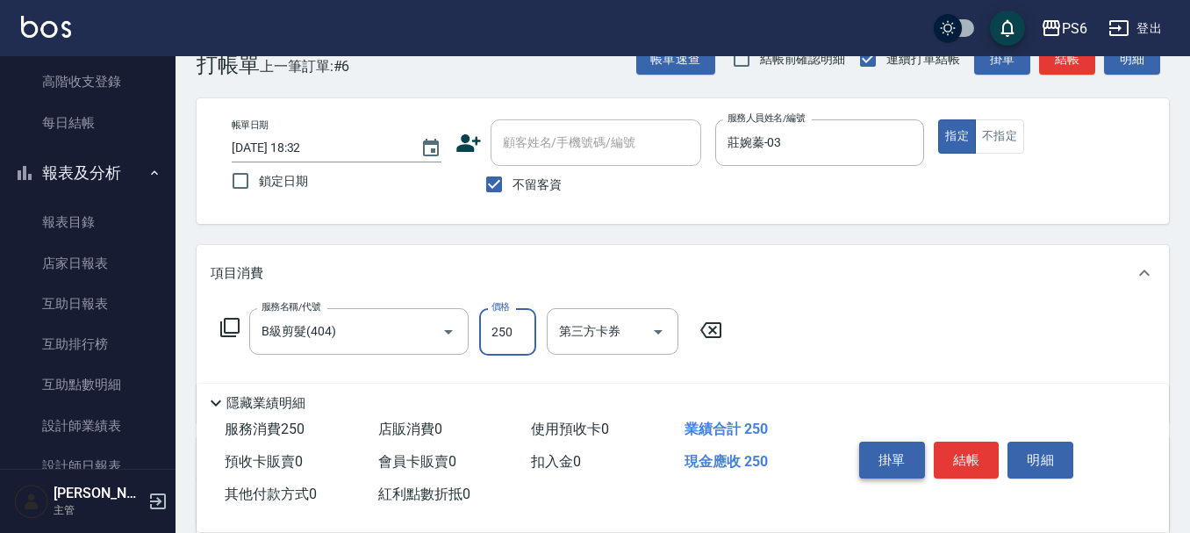
scroll to position [0, 0]
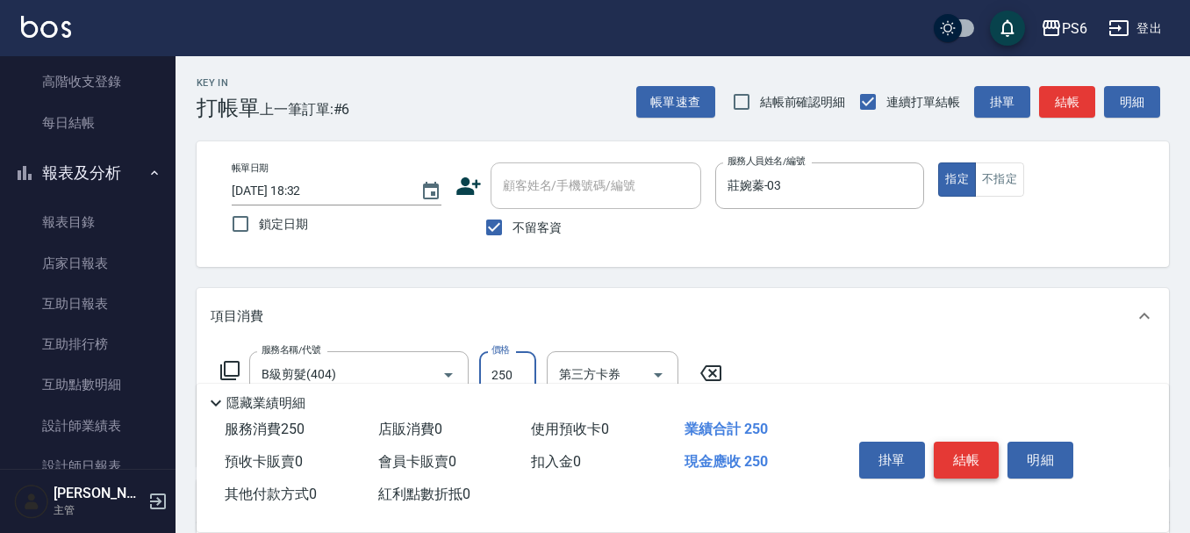
type input "250"
click at [976, 452] on button "結帳" at bounding box center [967, 459] width 66 height 37
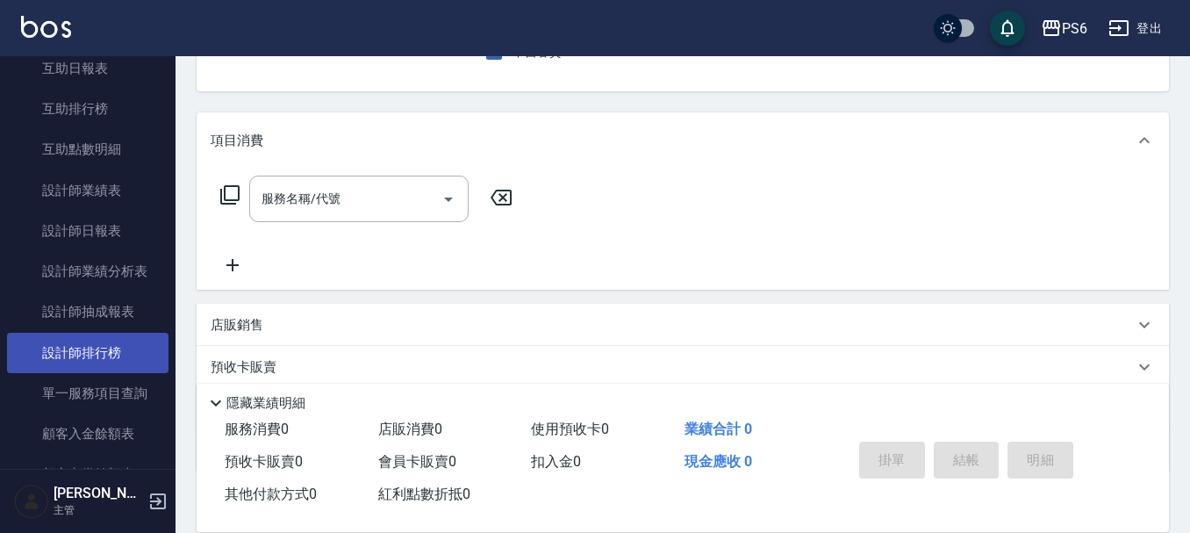
scroll to position [439, 0]
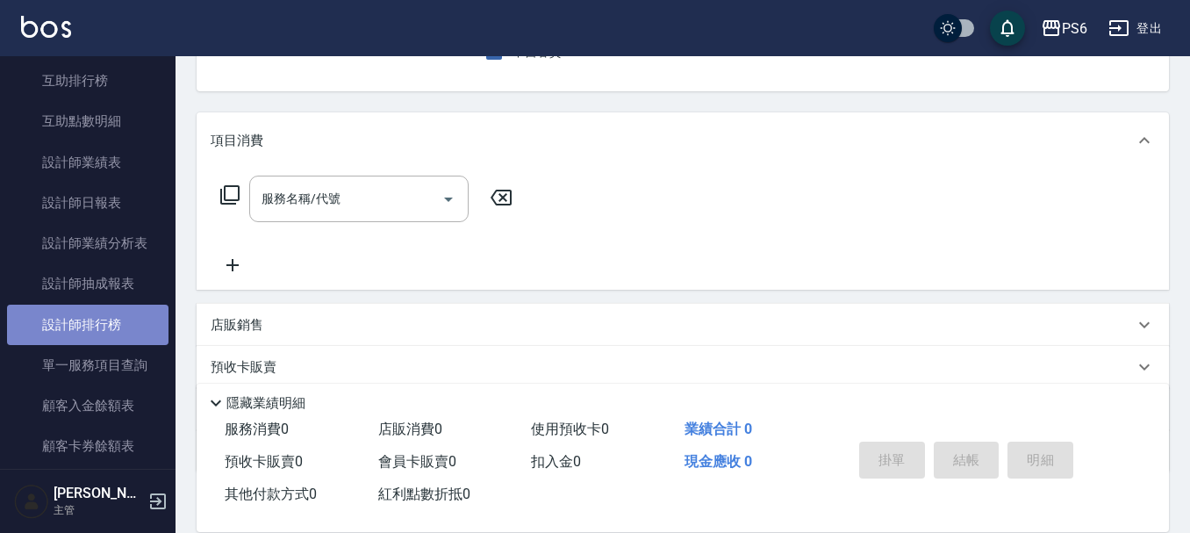
click at [107, 317] on link "設計師排行榜" at bounding box center [87, 325] width 161 height 40
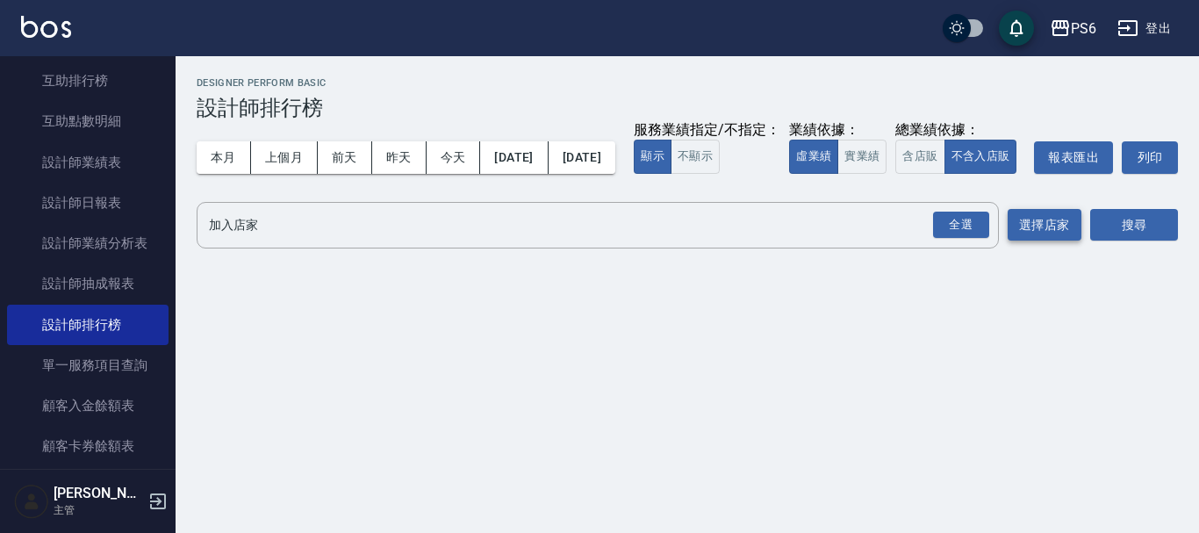
drag, startPoint x: 962, startPoint y: 255, endPoint x: 1053, endPoint y: 259, distance: 91.3
click at [965, 239] on div "全選" at bounding box center [961, 225] width 56 height 27
click at [1149, 242] on button "搜尋" at bounding box center [1134, 226] width 88 height 32
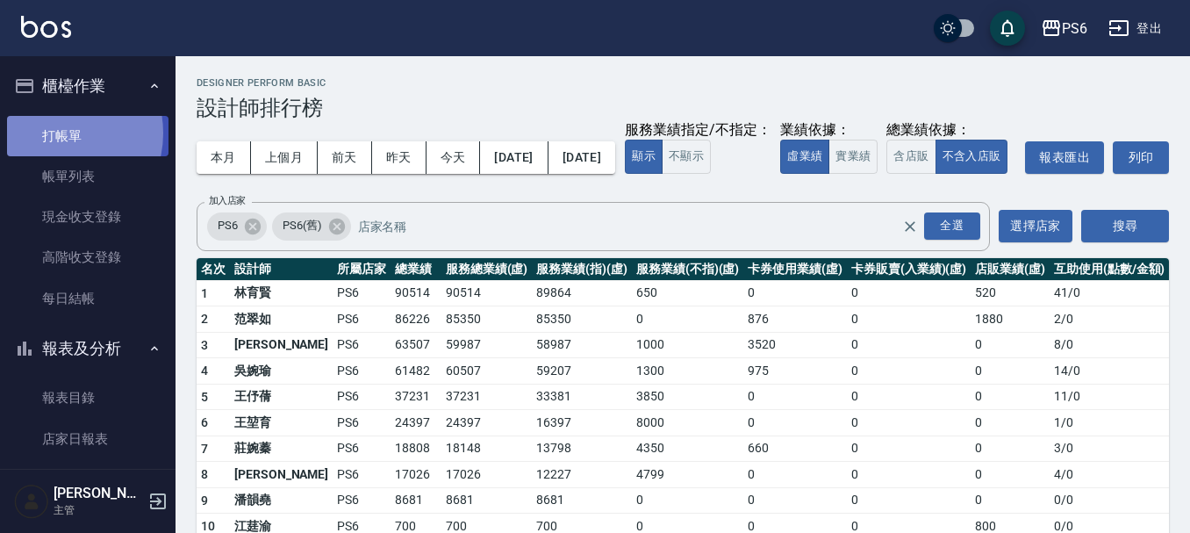
click at [58, 133] on link "打帳單" at bounding box center [87, 136] width 161 height 40
